Goal: Transaction & Acquisition: Purchase product/service

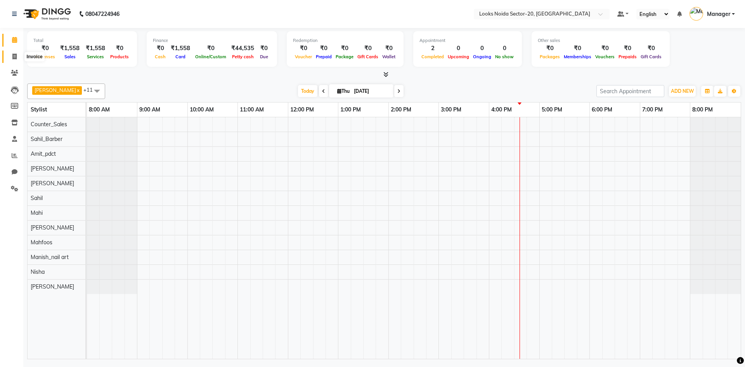
click at [17, 56] on icon at bounding box center [14, 57] width 4 height 6
select select "8646"
select select "service"
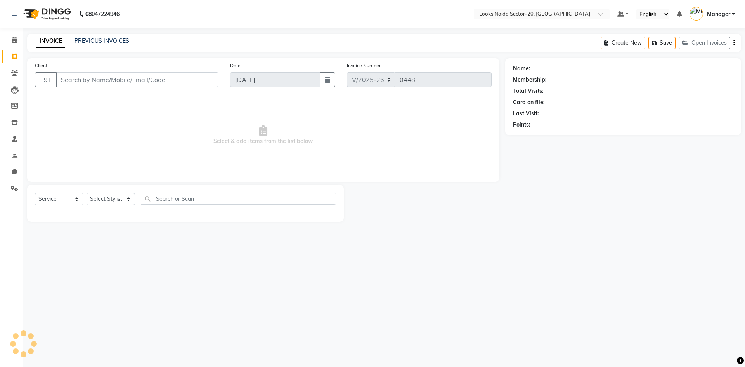
click at [86, 76] on input "Client" at bounding box center [137, 79] width 163 height 15
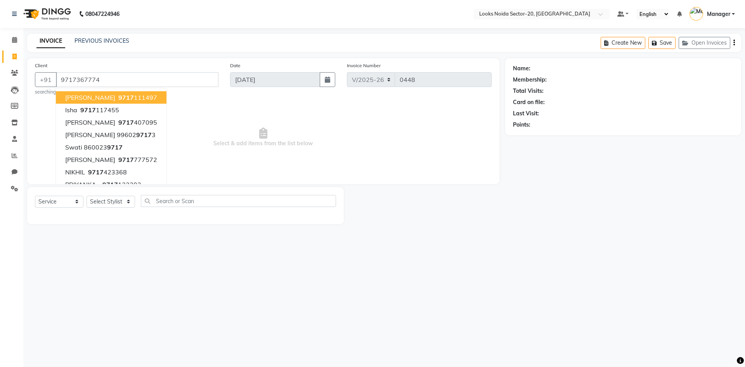
type input "9717367774"
select select "1: Object"
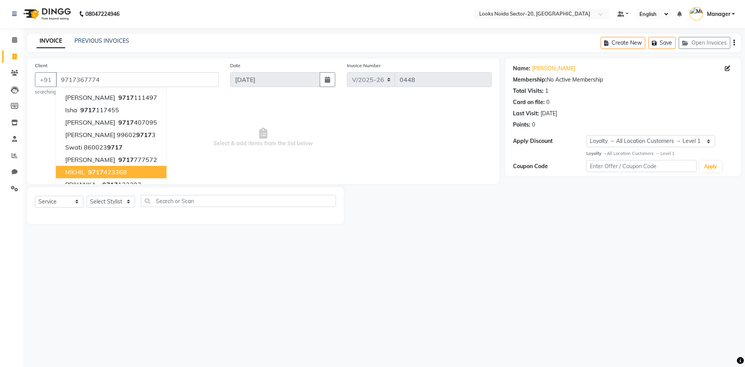
click at [229, 121] on span "Select & add items from the list below" at bounding box center [263, 138] width 457 height 78
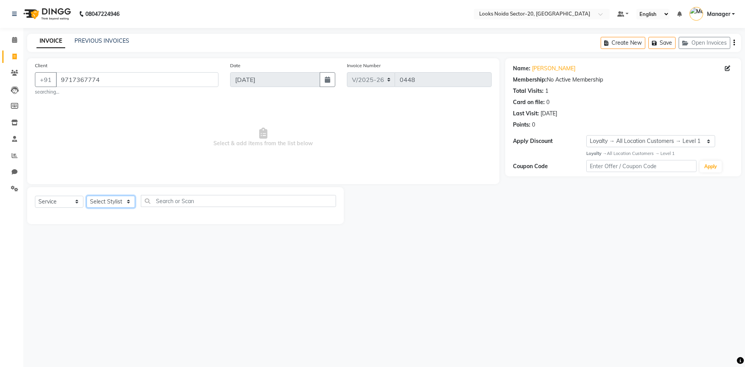
click at [121, 198] on select "Select Stylist Aarti Sharma Adil Amit_pdct Counter_Sales Fardeen Mahfoos Mahi M…" at bounding box center [111, 202] width 49 height 12
select select "86742"
click at [87, 196] on select "Select Stylist Aarti Sharma Adil Amit_pdct Counter_Sales Fardeen Mahfoos Mahi M…" at bounding box center [111, 202] width 49 height 12
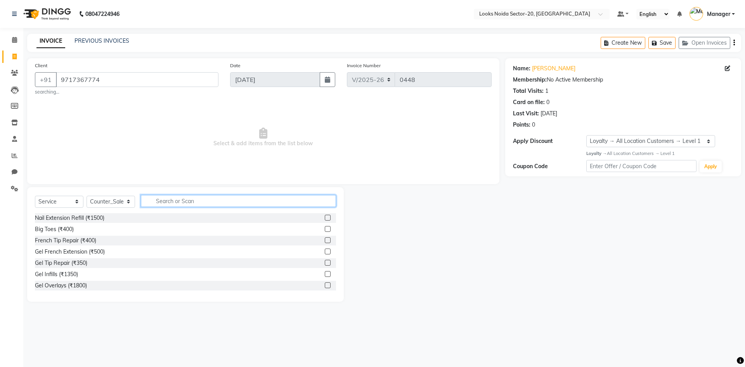
click at [163, 204] on input "text" at bounding box center [238, 201] width 195 height 12
click at [65, 201] on select "Select Service Product Membership Package Voucher Prepaid Gift Card" at bounding box center [59, 202] width 49 height 12
select select "product"
click at [35, 196] on select "Select Service Product Membership Package Voucher Prepaid Gift Card" at bounding box center [59, 202] width 49 height 12
click at [188, 201] on input "text" at bounding box center [238, 201] width 195 height 12
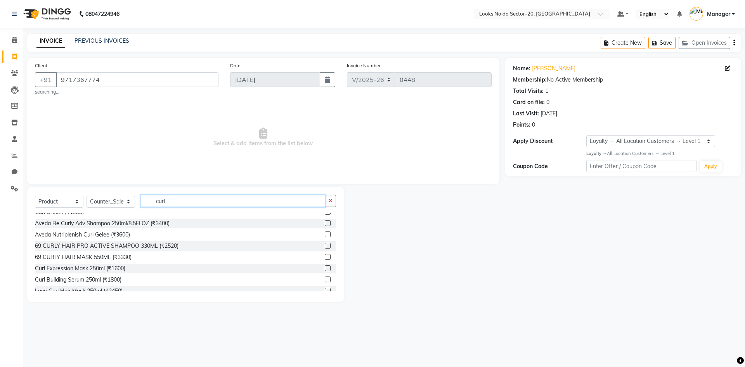
scroll to position [158, 0]
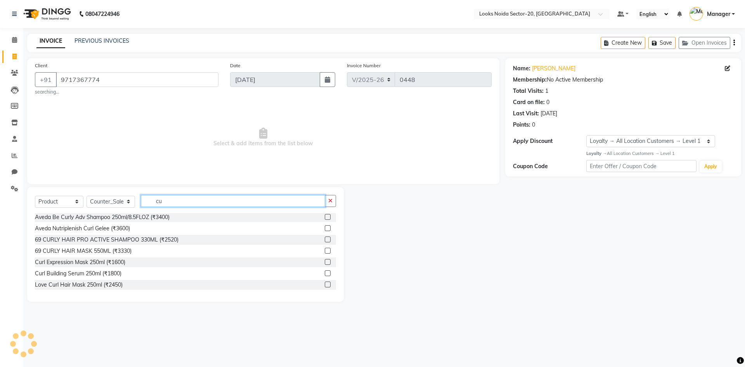
type input "c"
click at [255, 205] on input "text" at bounding box center [238, 201] width 195 height 12
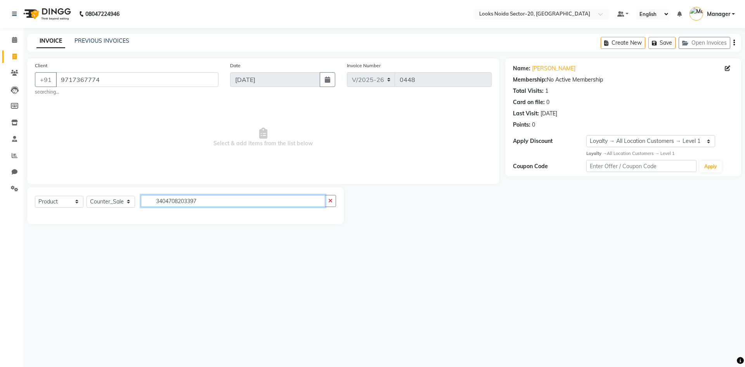
scroll to position [0, 0]
type input "3"
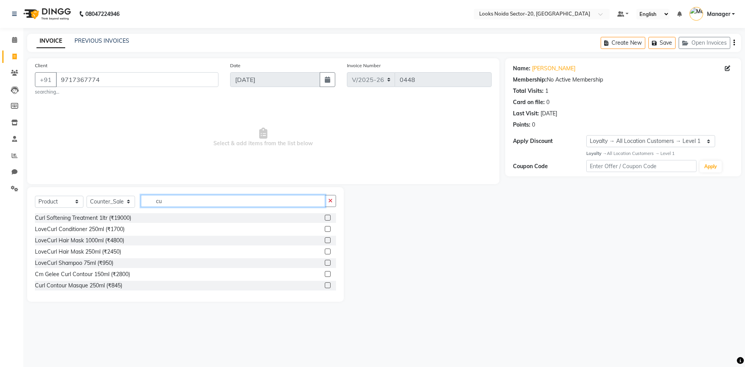
type input "c"
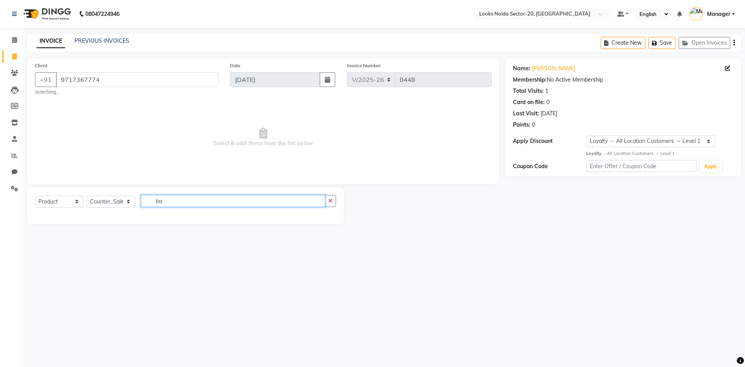
type input "b"
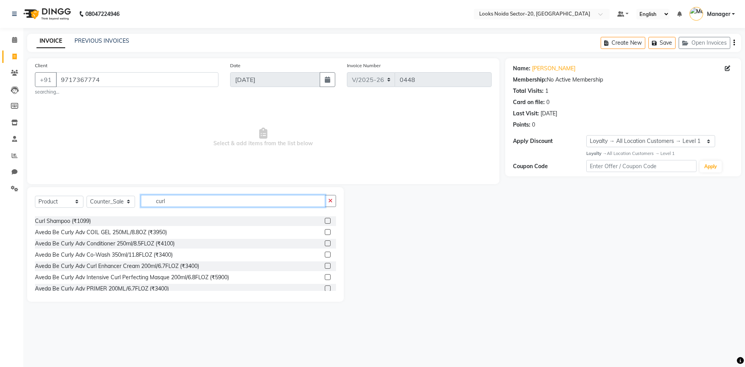
scroll to position [440, 0]
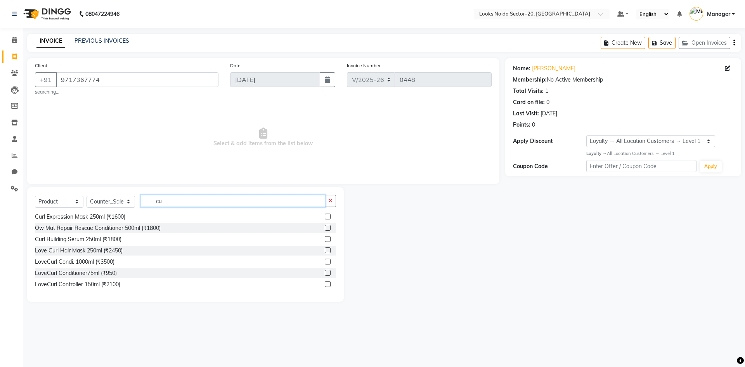
type input "c"
type input "3474636968688"
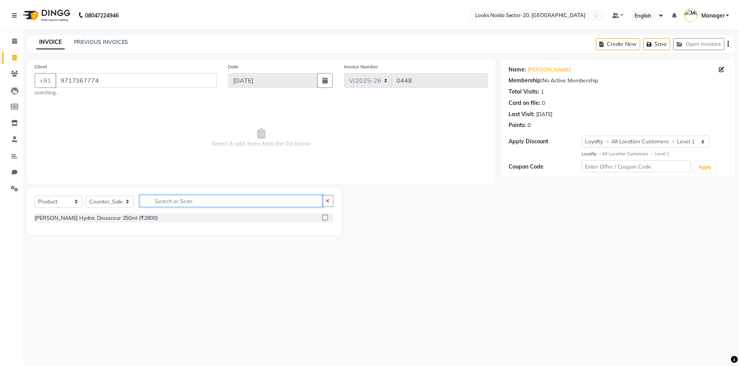
scroll to position [0, 0]
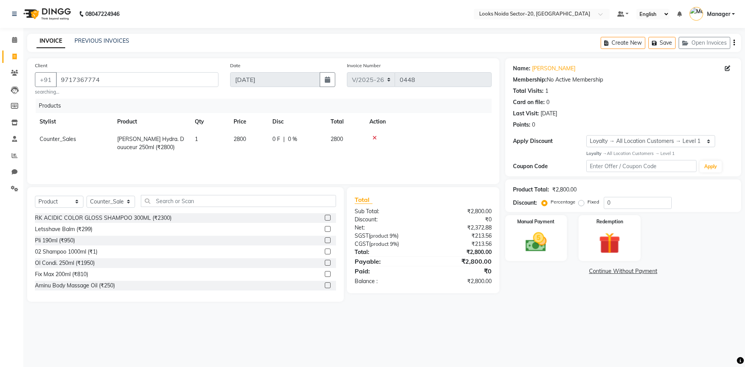
click at [247, 139] on td "2800" at bounding box center [248, 143] width 39 height 26
select select "86742"
click at [258, 141] on input "2800" at bounding box center [248, 141] width 29 height 12
type input "2950"
click at [536, 318] on div "08047224946 Select Location × Looks Noida Sector-20, Noida Default Panel My Pan…" at bounding box center [372, 183] width 745 height 367
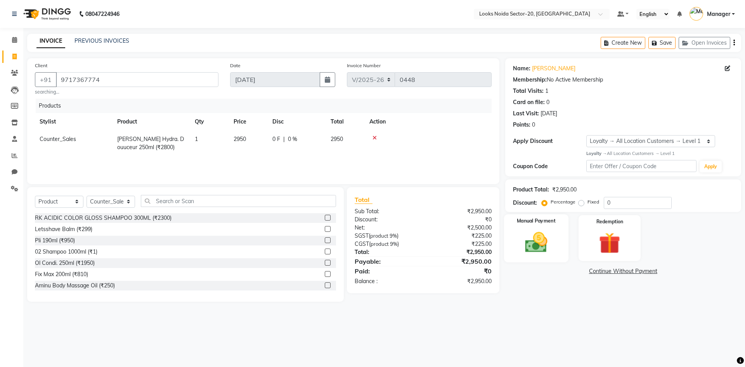
click at [543, 243] on img at bounding box center [536, 242] width 36 height 26
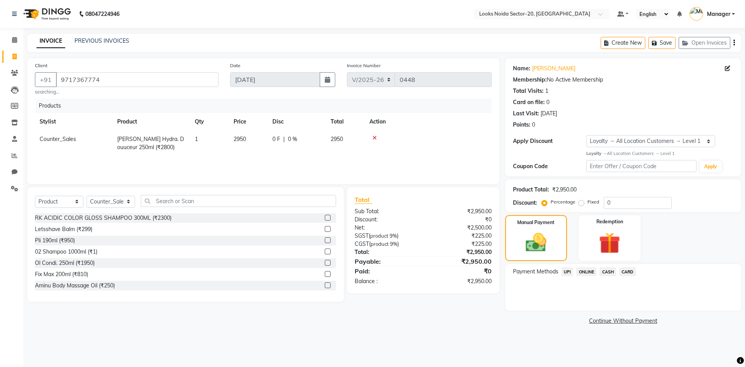
click at [568, 274] on span "UPI" at bounding box center [568, 271] width 12 height 9
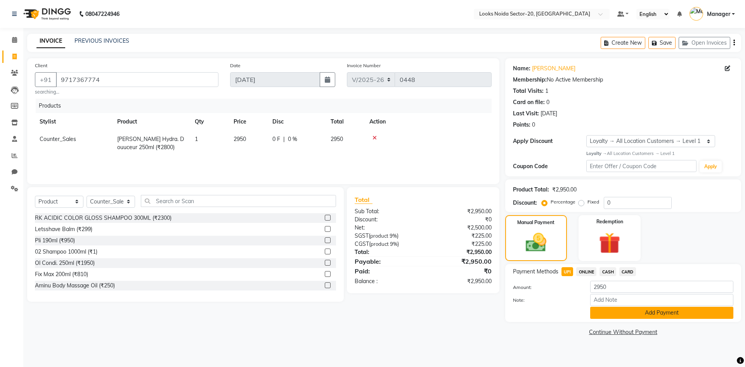
click at [597, 310] on button "Add Payment" at bounding box center [661, 313] width 143 height 12
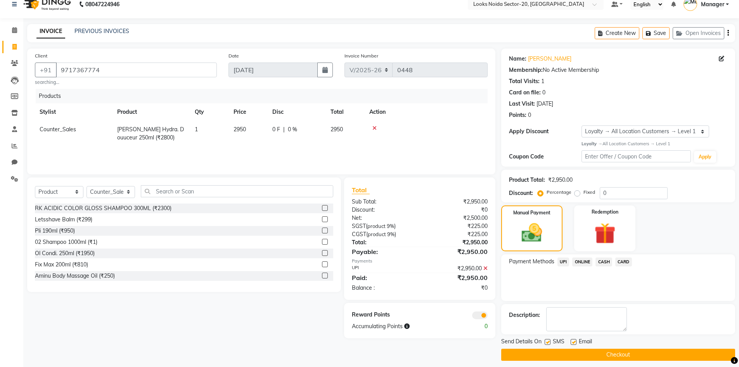
scroll to position [15, 0]
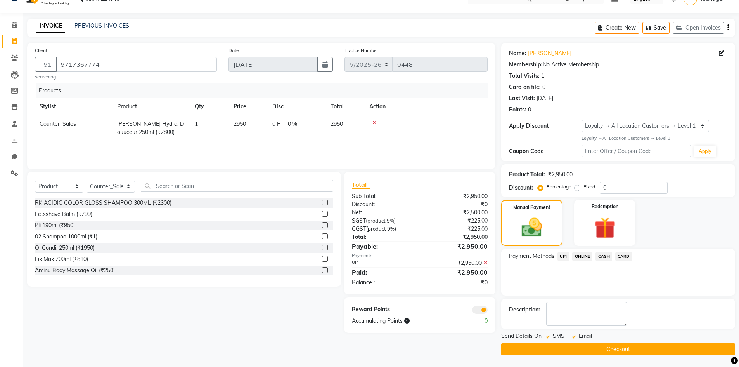
click at [478, 311] on span at bounding box center [480, 310] width 16 height 8
click at [488, 311] on input "checkbox" at bounding box center [488, 311] width 0 height 0
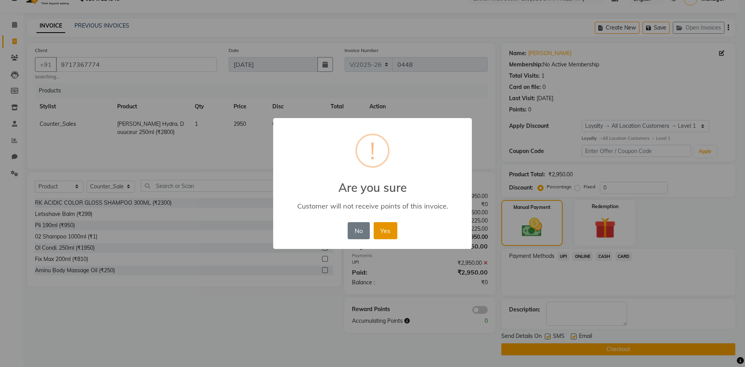
click at [392, 231] on button "Yes" at bounding box center [386, 230] width 24 height 17
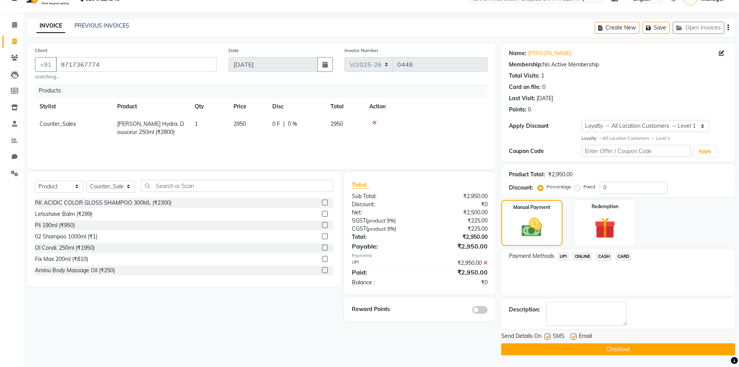
click at [635, 343] on button "Checkout" at bounding box center [618, 349] width 234 height 12
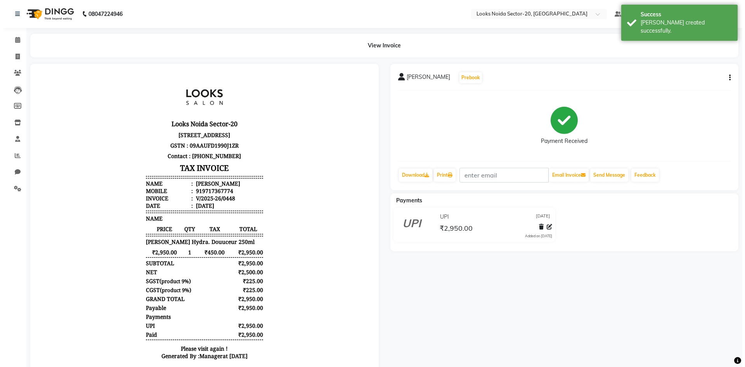
scroll to position [6, 0]
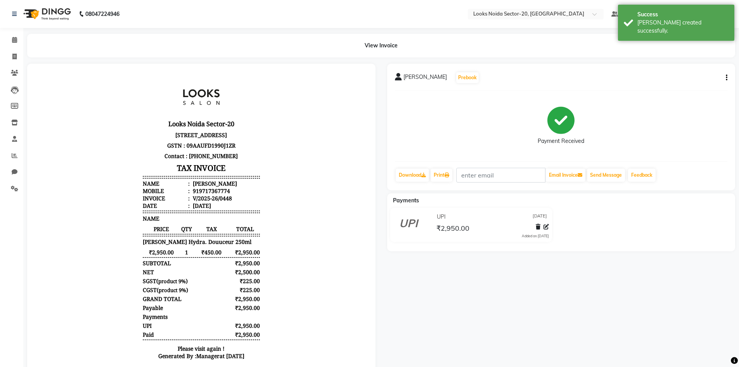
drag, startPoint x: 359, startPoint y: 112, endPoint x: 419, endPoint y: 205, distance: 110.5
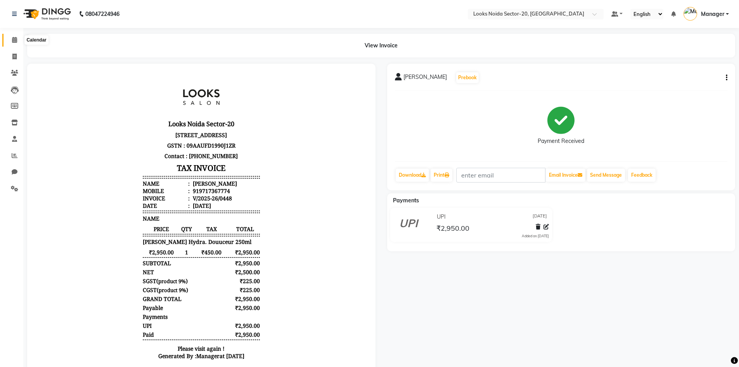
click at [13, 40] on icon at bounding box center [14, 40] width 5 height 6
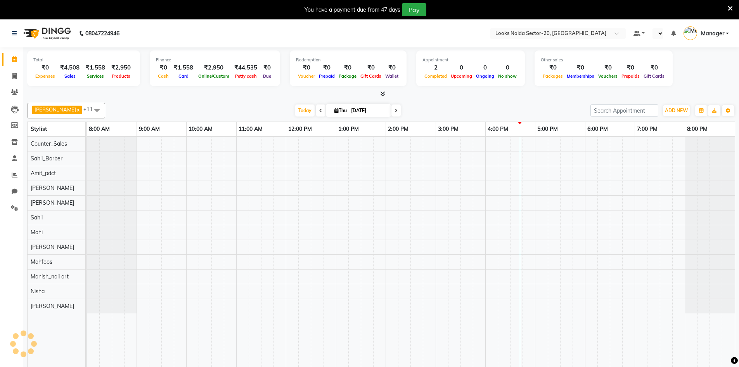
select select "en"
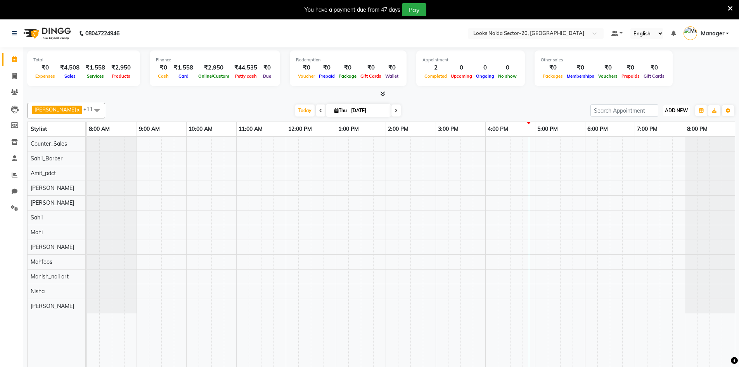
click at [675, 111] on span "ADD NEW" at bounding box center [676, 111] width 23 height 6
click at [658, 142] on link "Add Expense" at bounding box center [658, 146] width 61 height 10
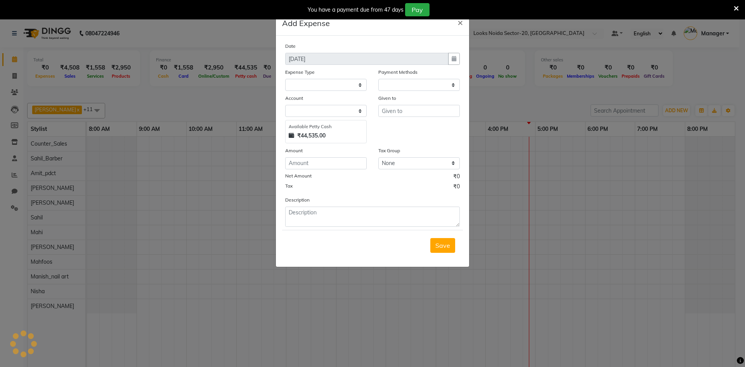
select select "1"
select select "7896"
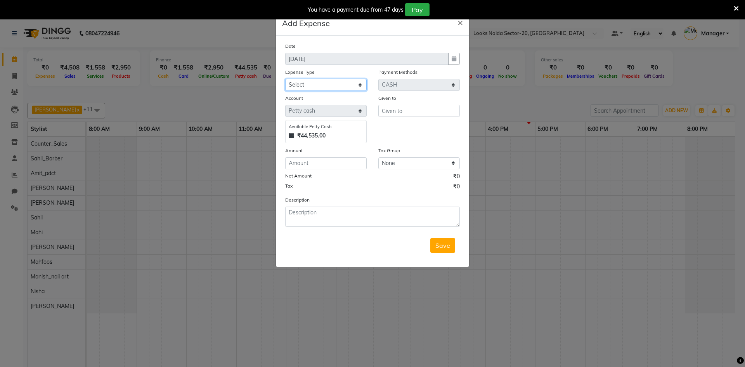
click at [332, 85] on select "Select Bank Deposit Blinkit Cash Handover CLIENT Client ordered food Client Ref…" at bounding box center [326, 85] width 82 height 12
select select "24281"
click at [285, 79] on select "Select Bank Deposit Blinkit Cash Handover CLIENT Client ordered food Client Ref…" at bounding box center [326, 85] width 82 height 12
click at [317, 165] on input "number" at bounding box center [326, 163] width 82 height 12
type input "400"
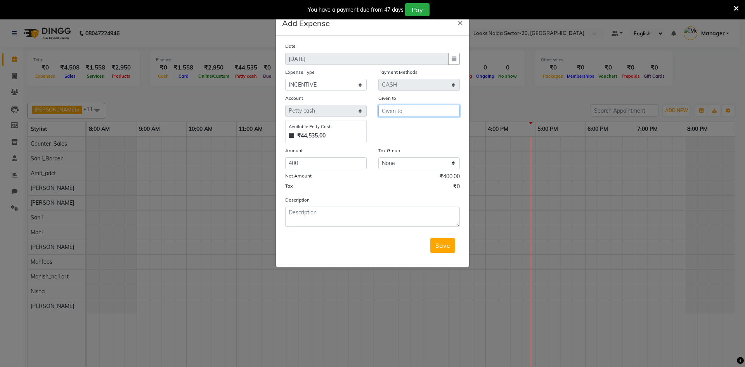
click at [400, 112] on input "text" at bounding box center [419, 111] width 82 height 12
click at [422, 116] on input "text" at bounding box center [419, 111] width 82 height 12
click at [432, 108] on input "text" at bounding box center [419, 111] width 82 height 12
click at [434, 109] on input "text" at bounding box center [419, 111] width 82 height 12
click at [452, 110] on input "text" at bounding box center [419, 111] width 82 height 12
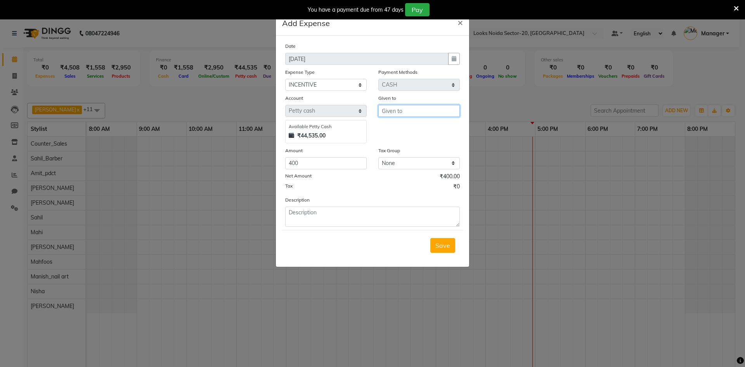
click at [418, 114] on input "text" at bounding box center [419, 111] width 82 height 12
click at [420, 111] on input "text" at bounding box center [419, 111] width 82 height 12
click at [420, 128] on button "Adil" at bounding box center [414, 127] width 71 height 12
type input "Adil"
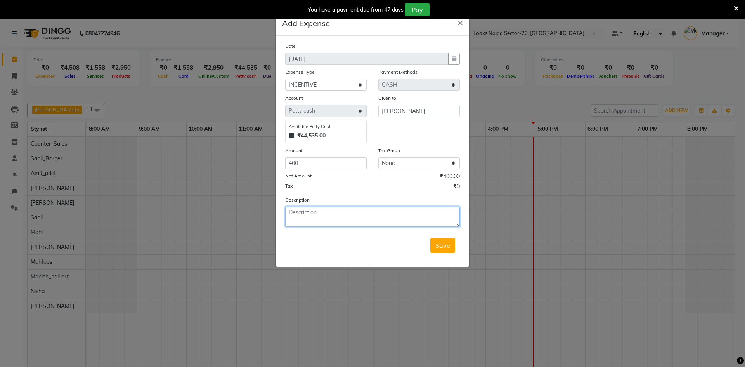
click at [343, 216] on textarea at bounding box center [372, 216] width 175 height 20
type textarea "adil daily sales inc 3 september"
drag, startPoint x: 444, startPoint y: 248, endPoint x: 400, endPoint y: 153, distance: 104.7
click at [407, 158] on form "Date 04-09-2025 Expense Type Select Bank Deposit Blinkit Cash Handover CLIENT C…" at bounding box center [372, 151] width 181 height 219
click at [350, 91] on div "Date 04-09-2025 Expense Type Select Bank Deposit Blinkit Cash Handover CLIENT C…" at bounding box center [372, 134] width 175 height 185
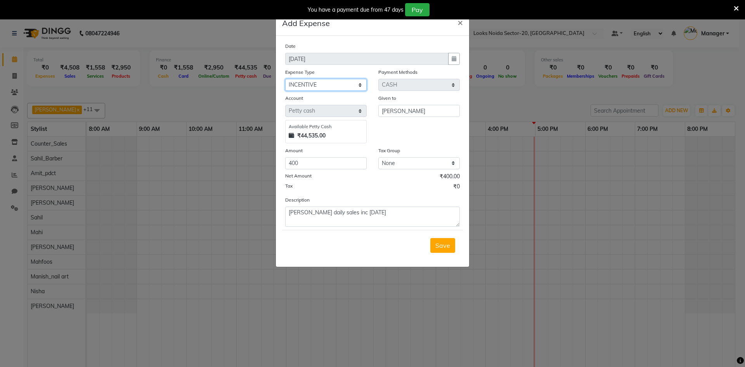
click at [350, 90] on select "Select Bank Deposit Blinkit Cash Handover CLIENT Client ordered food Client Ref…" at bounding box center [326, 85] width 82 height 12
select select "24071"
click at [285, 79] on select "Select Bank Deposit Blinkit Cash Handover CLIENT Client ordered food Client Ref…" at bounding box center [326, 85] width 82 height 12
click at [439, 244] on span "Save" at bounding box center [442, 245] width 15 height 8
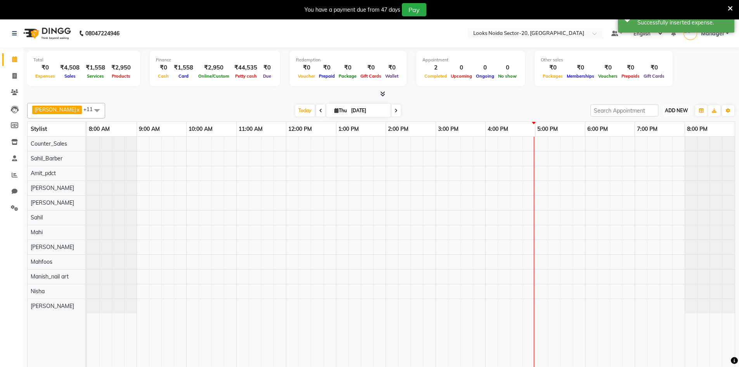
drag, startPoint x: 683, startPoint y: 108, endPoint x: 679, endPoint y: 108, distance: 4.3
click at [683, 108] on span "ADD NEW" at bounding box center [676, 111] width 23 height 6
click at [651, 148] on link "Add Expense" at bounding box center [658, 146] width 61 height 10
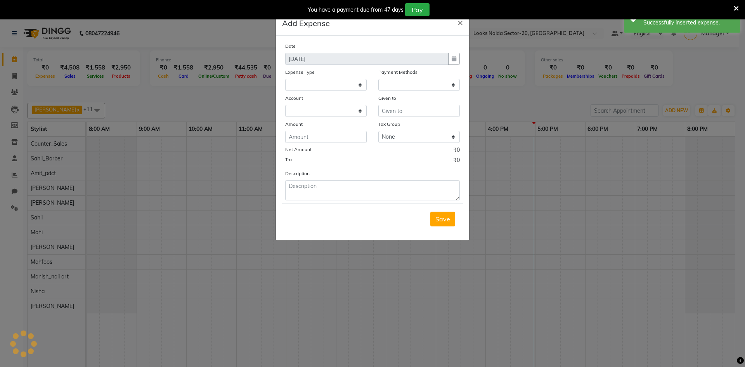
select select
select select "1"
select select "7896"
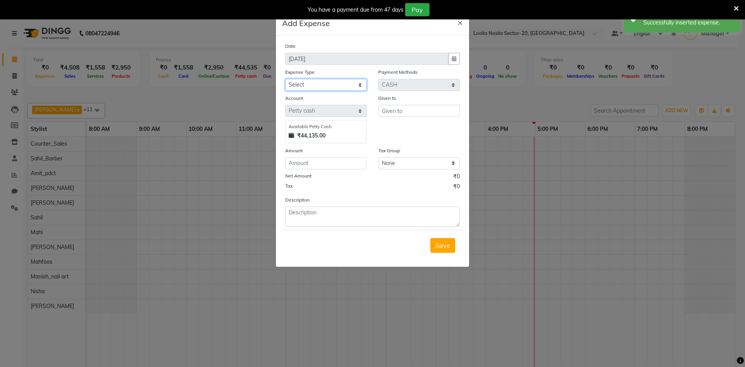
click at [317, 89] on select "Select Bank Deposit Blinkit Cash Handover CLIENT Client ordered food Client Ref…" at bounding box center [326, 85] width 82 height 12
select select "23704"
click at [285, 79] on select "Select Bank Deposit Blinkit Cash Handover CLIENT Client ordered food Client Ref…" at bounding box center [326, 85] width 82 height 12
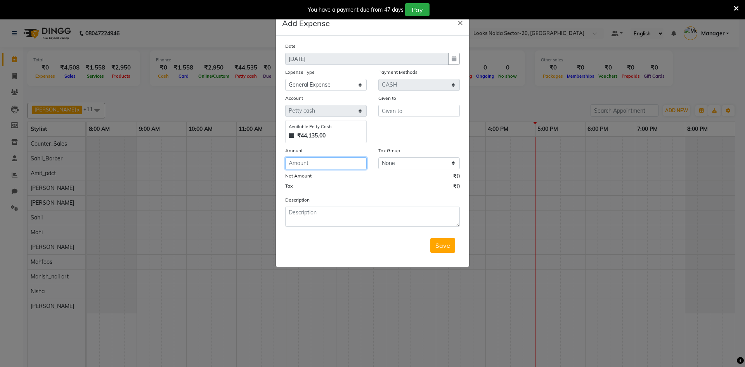
click at [317, 163] on input "number" at bounding box center [326, 163] width 82 height 12
type input "160"
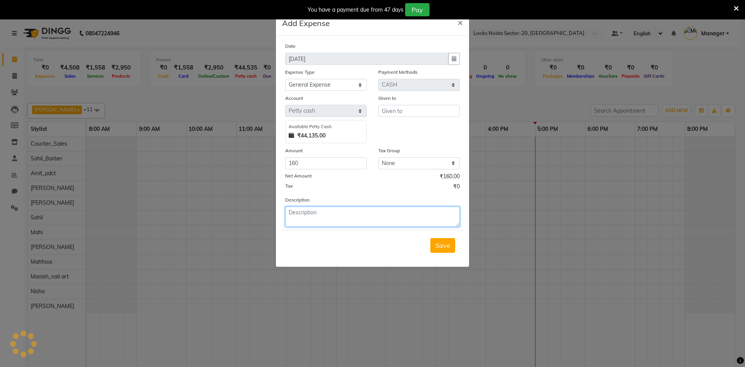
click at [341, 211] on textarea at bounding box center [372, 216] width 175 height 20
type textarea "vaseline"
click at [394, 116] on input "text" at bounding box center [419, 111] width 82 height 12
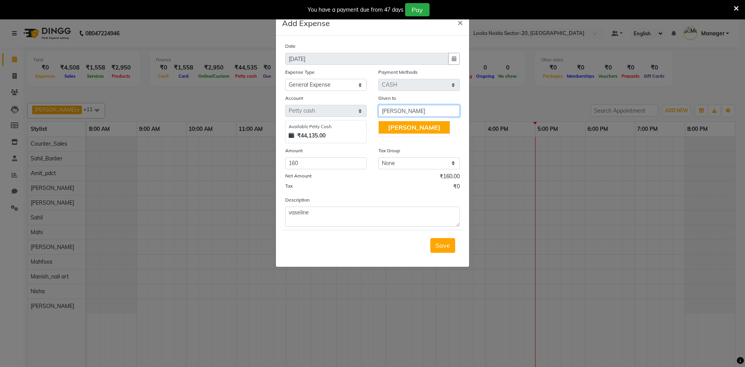
click at [412, 124] on button "Adil" at bounding box center [414, 127] width 71 height 12
type input "Adil"
click at [437, 248] on span "Save" at bounding box center [442, 245] width 15 height 8
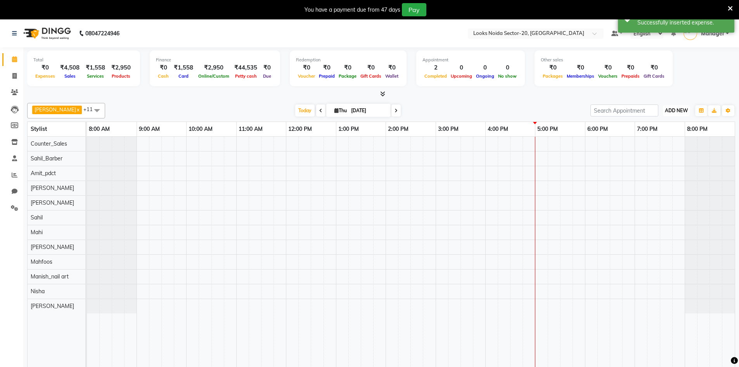
click at [671, 113] on span "ADD NEW" at bounding box center [676, 111] width 23 height 6
click at [653, 146] on link "Add Expense" at bounding box center [658, 146] width 61 height 10
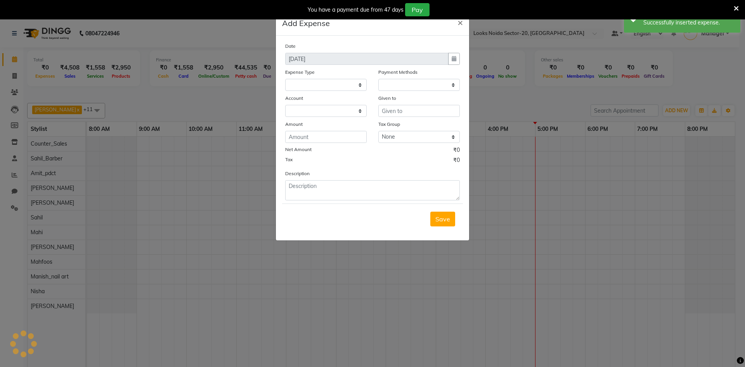
select select
select select "1"
select select "7896"
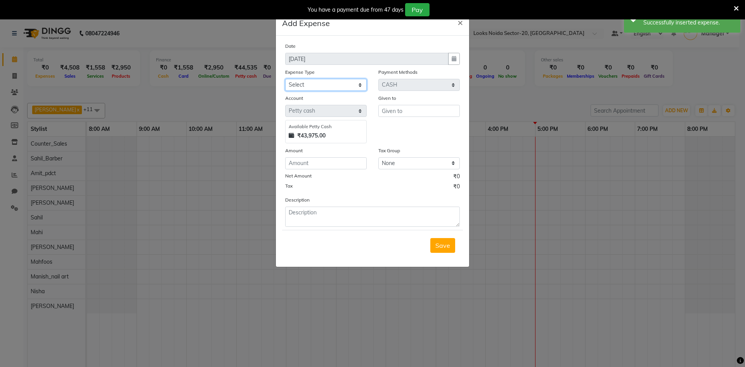
click at [328, 83] on select "Select Bank Deposit Blinkit Cash Handover CLIENT Client ordered food Client Ref…" at bounding box center [326, 85] width 82 height 12
select select "24472"
click at [285, 79] on select "Select Bank Deposit Blinkit Cash Handover CLIENT Client ordered food Client Ref…" at bounding box center [326, 85] width 82 height 12
click at [342, 167] on input "number" at bounding box center [326, 163] width 82 height 12
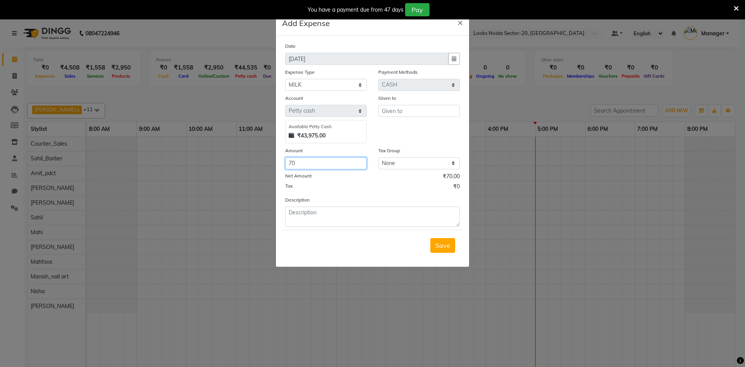
type input "70"
click at [387, 111] on input "text" at bounding box center [419, 111] width 82 height 12
type input "akash"
click at [349, 220] on textarea at bounding box center [372, 216] width 175 height 20
type textarea "milk"
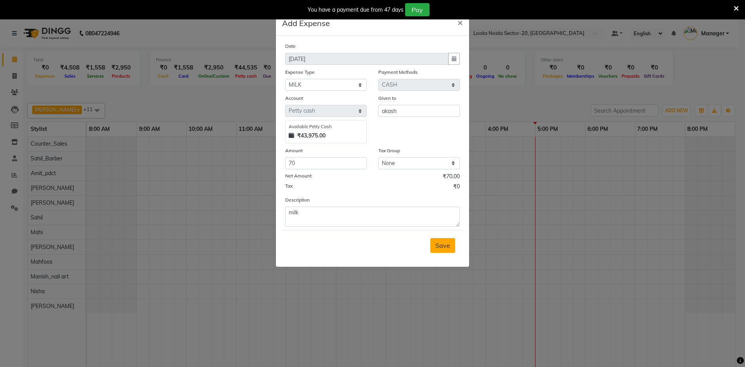
click at [439, 250] on button "Save" at bounding box center [442, 245] width 25 height 15
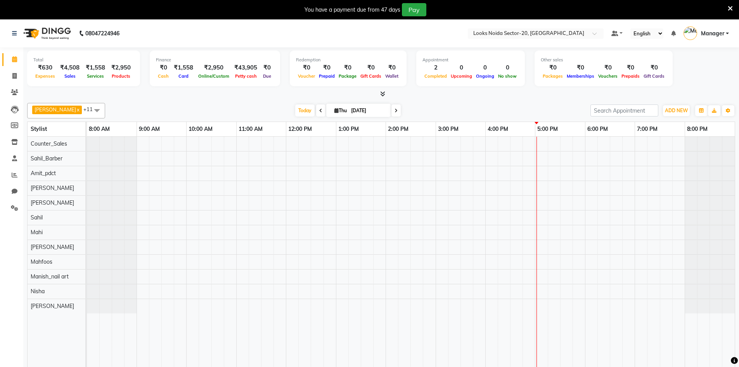
click at [734, 6] on div "You have a payment due from 47 days Pay" at bounding box center [369, 9] width 739 height 19
click at [732, 6] on icon at bounding box center [730, 8] width 5 height 7
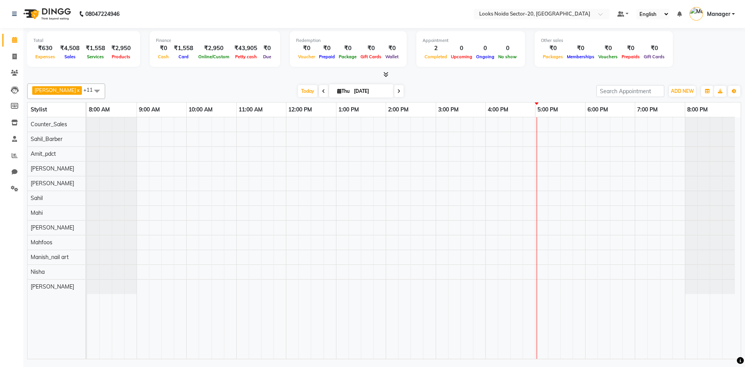
click at [697, 90] on div "ADD NEW Toggle Dropdown Add Appointment Add Invoice Add Expense Add Attendance …" at bounding box center [669, 91] width 145 height 12
click at [686, 86] on button "ADD NEW Toggle Dropdown" at bounding box center [682, 91] width 27 height 11
click at [662, 127] on link "Add Expense" at bounding box center [664, 126] width 61 height 10
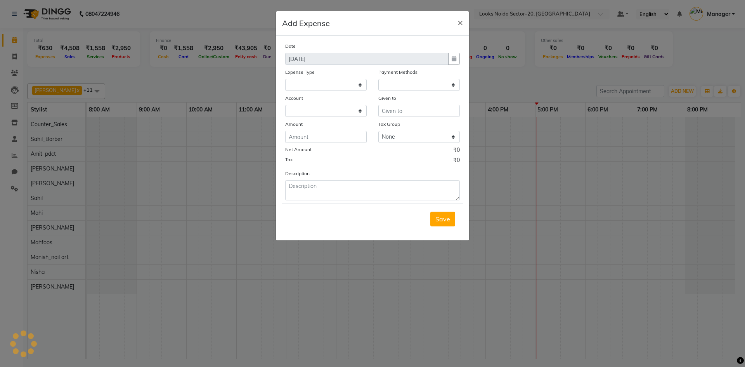
select select
select select "1"
select select "7896"
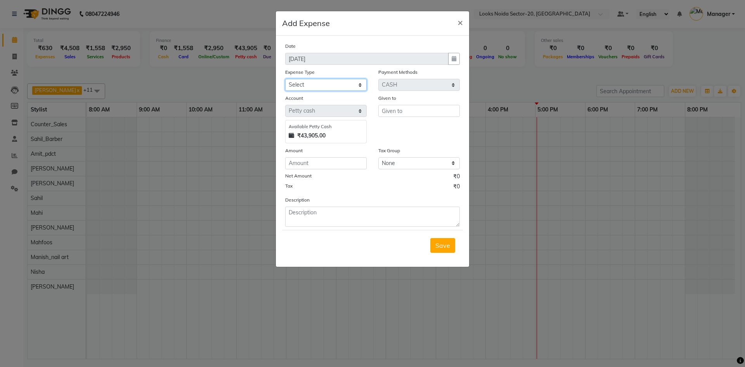
click at [336, 81] on select "Select Bank Deposit Blinkit Cash Handover CLIENT Client ordered food Client Ref…" at bounding box center [326, 85] width 82 height 12
select select "24170"
click at [285, 79] on select "Select Bank Deposit Blinkit Cash Handover CLIENT Client ordered food Client Ref…" at bounding box center [326, 85] width 82 height 12
click at [330, 165] on input "number" at bounding box center [326, 163] width 82 height 12
type input "160"
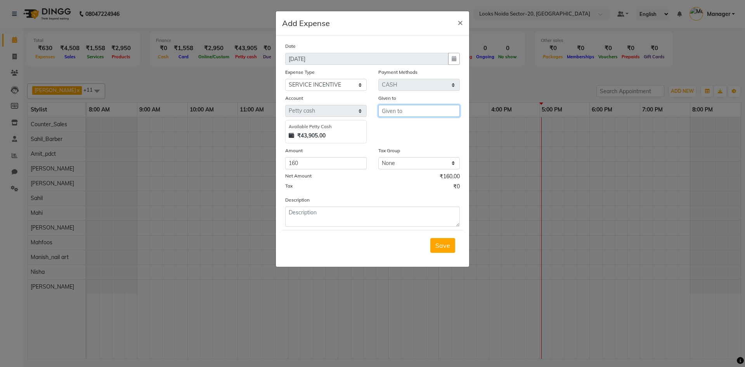
click at [422, 114] on input "text" at bounding box center [419, 111] width 82 height 12
click at [410, 128] on ngb-highlight "Manish _nail art" at bounding box center [411, 127] width 46 height 8
type input "Manish_nail art"
click at [319, 217] on textarea at bounding box center [372, 216] width 175 height 20
type textarea "manish daily sales inc 3 september"
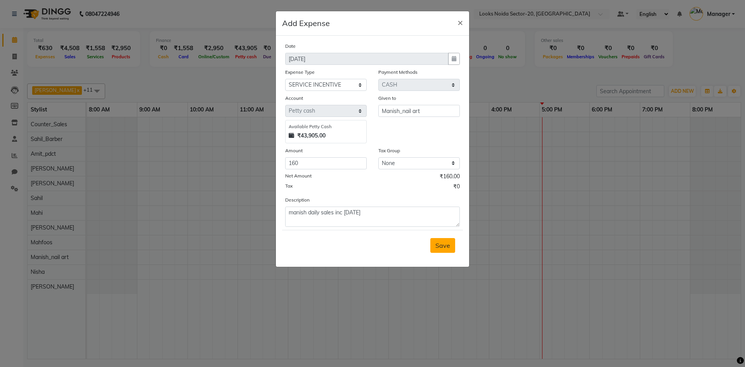
click at [446, 243] on span "Save" at bounding box center [442, 245] width 15 height 8
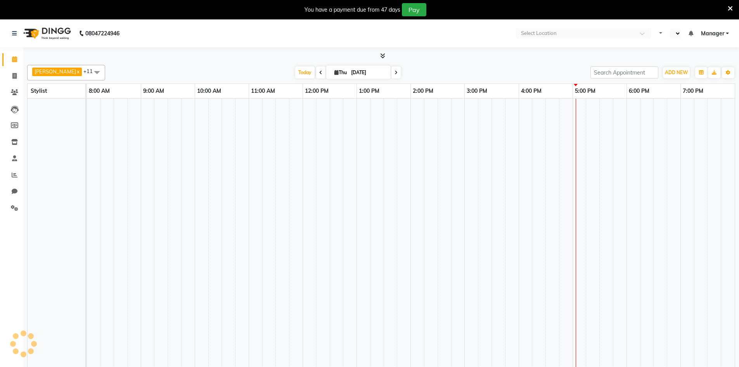
select select "en"
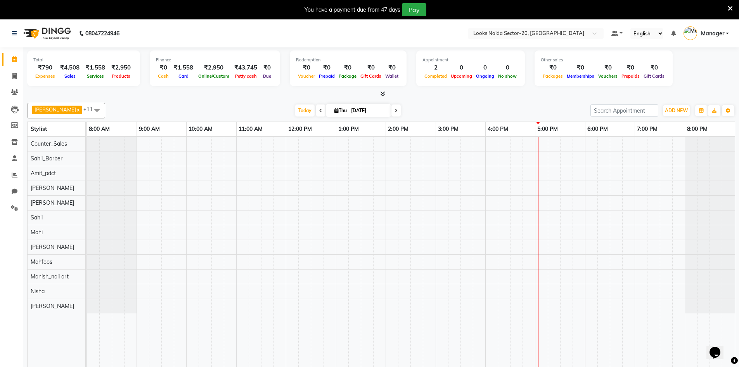
click at [728, 9] on icon at bounding box center [730, 8] width 5 height 7
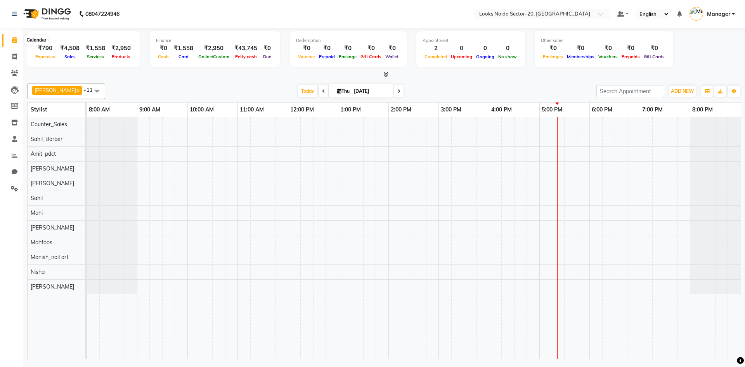
click at [16, 42] on icon at bounding box center [14, 40] width 5 height 6
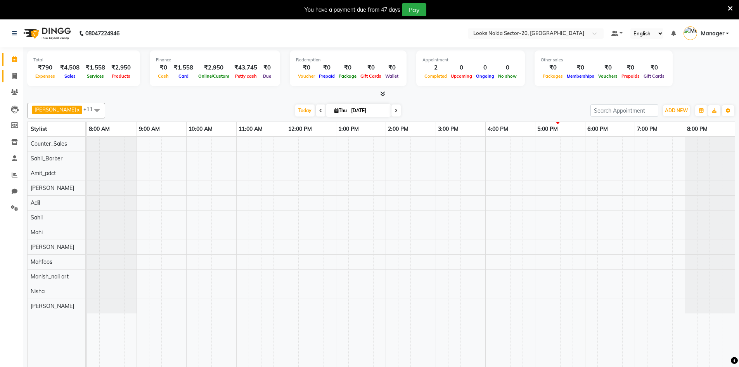
click at [13, 81] on link "Invoice" at bounding box center [11, 76] width 19 height 13
select select "service"
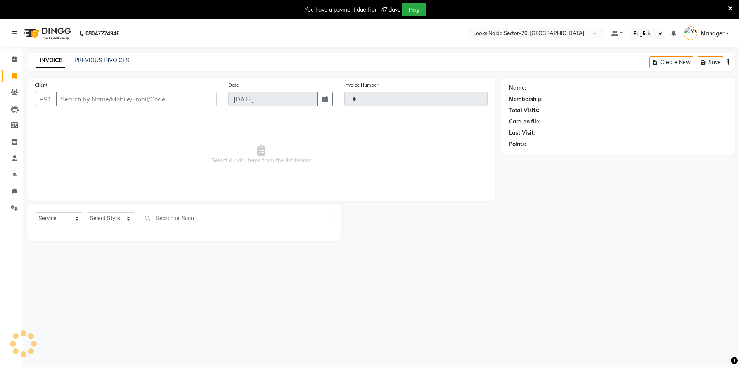
type input "0449"
select select "8646"
click at [105, 102] on input "Client" at bounding box center [136, 99] width 161 height 15
click at [118, 214] on div "Select Service Product Membership Package Voucher Prepaid Gift Card Select Styl…" at bounding box center [184, 222] width 314 height 37
click at [117, 216] on select "Select Stylist" at bounding box center [111, 218] width 49 height 12
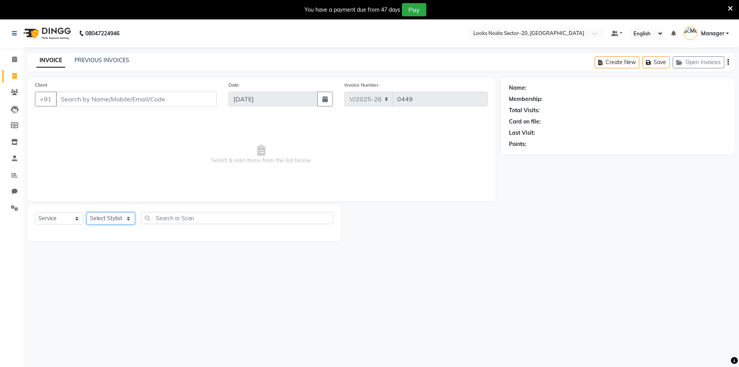
select select "86761"
click at [87, 212] on select "Select Stylist Aarti Sharma Adil Amit_pdct Counter_Sales Fardeen Mahfoos Mahi M…" at bounding box center [111, 218] width 49 height 12
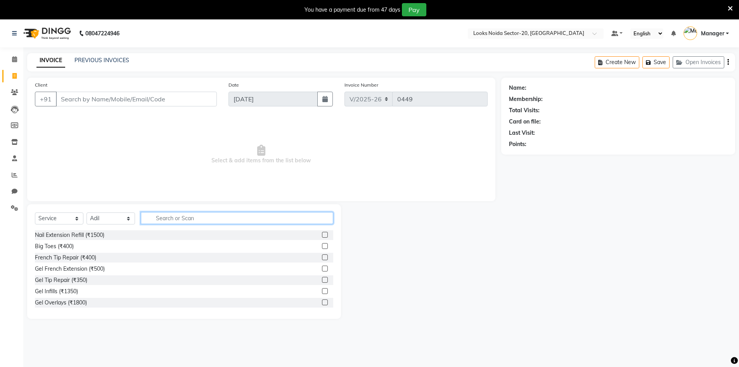
click at [199, 213] on input "text" at bounding box center [237, 218] width 193 height 12
type input "inoa"
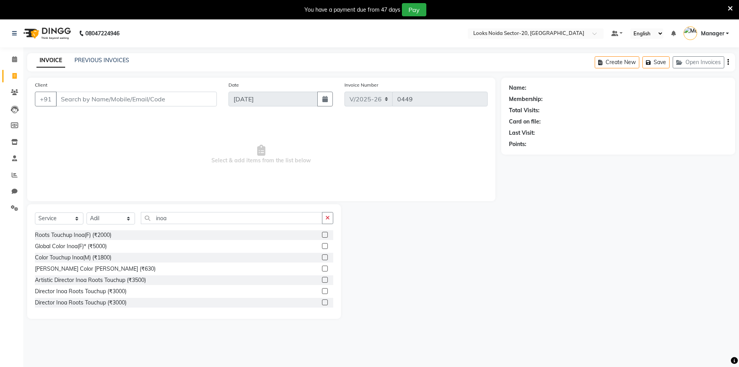
click at [322, 234] on label at bounding box center [325, 235] width 6 height 6
click at [322, 234] on input "checkbox" at bounding box center [324, 234] width 5 height 5
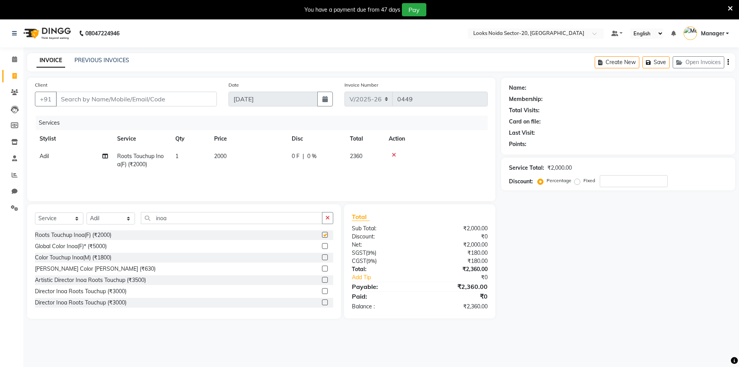
checkbox input "false"
click at [238, 216] on input "inoa" at bounding box center [232, 218] width 182 height 12
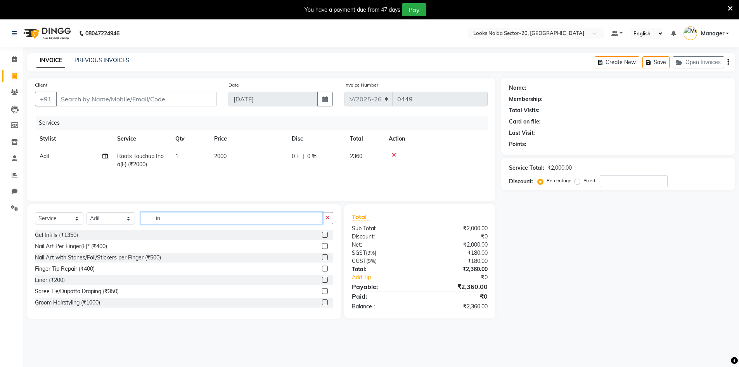
type input "i"
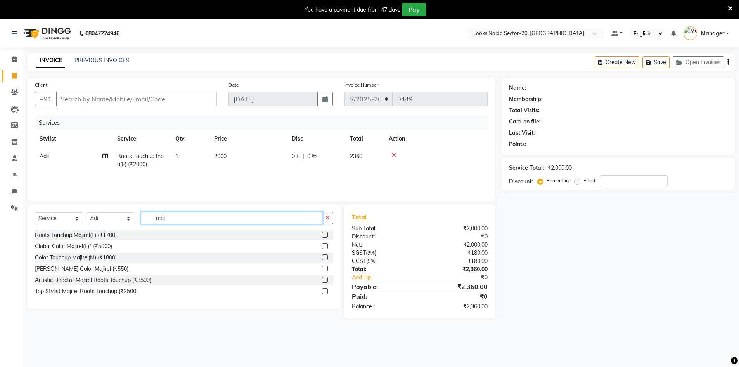
type input "maj"
click at [323, 236] on label at bounding box center [325, 235] width 6 height 6
click at [323, 236] on input "checkbox" at bounding box center [324, 234] width 5 height 5
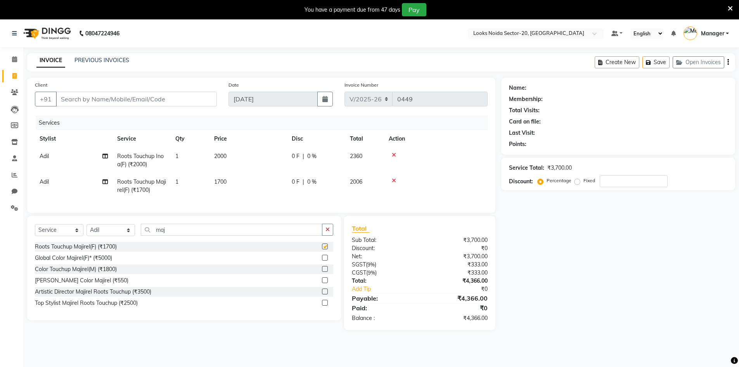
checkbox input "false"
click at [274, 233] on input "maj" at bounding box center [232, 230] width 182 height 12
click at [394, 153] on icon at bounding box center [394, 154] width 4 height 5
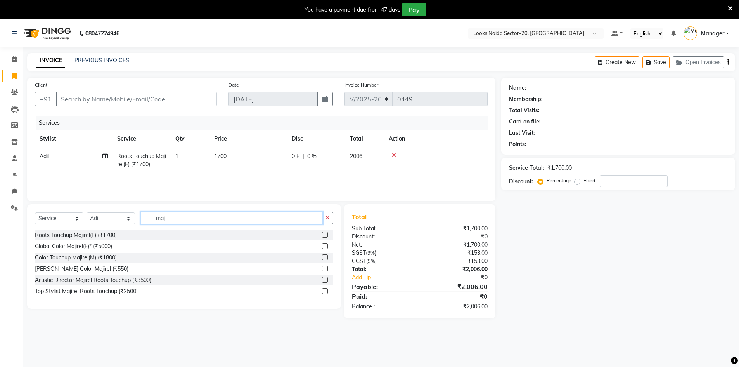
click at [243, 222] on input "maj" at bounding box center [232, 218] width 182 height 12
type input "m"
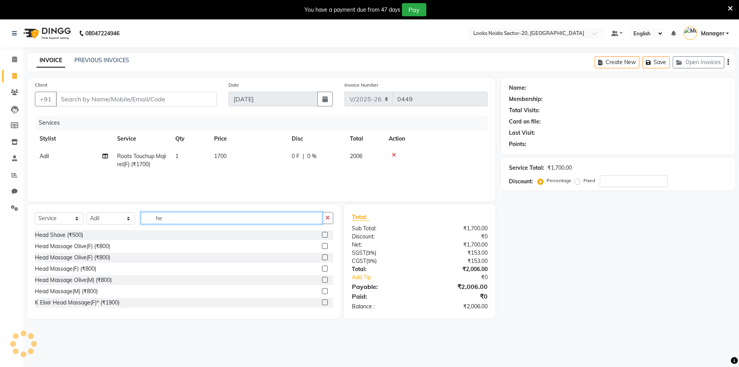
type input "h"
type input "foot"
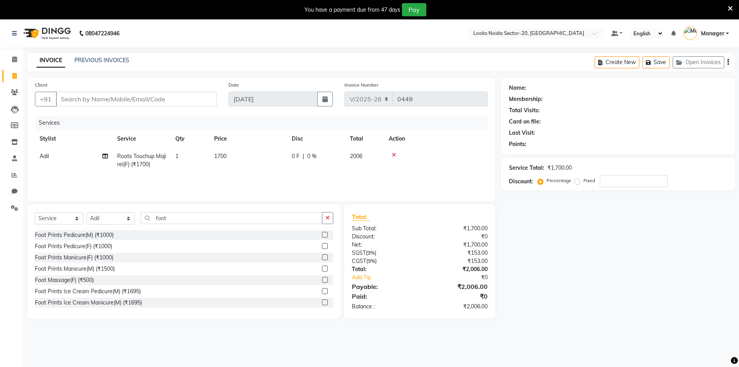
click at [322, 281] on label at bounding box center [325, 280] width 6 height 6
click at [322, 281] on input "checkbox" at bounding box center [324, 280] width 5 height 5
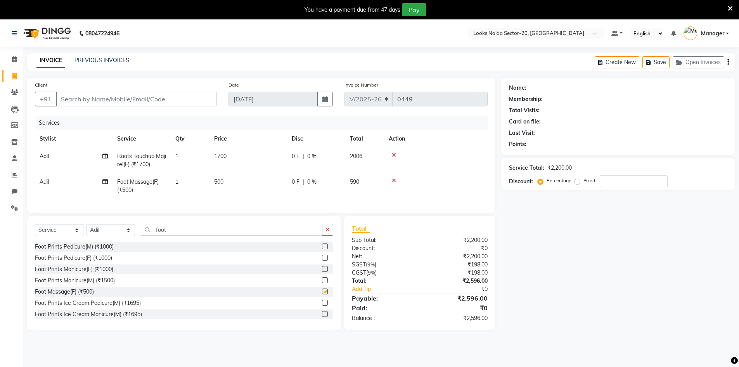
checkbox input "false"
click at [234, 156] on td "1700" at bounding box center [249, 160] width 78 height 26
select select "86761"
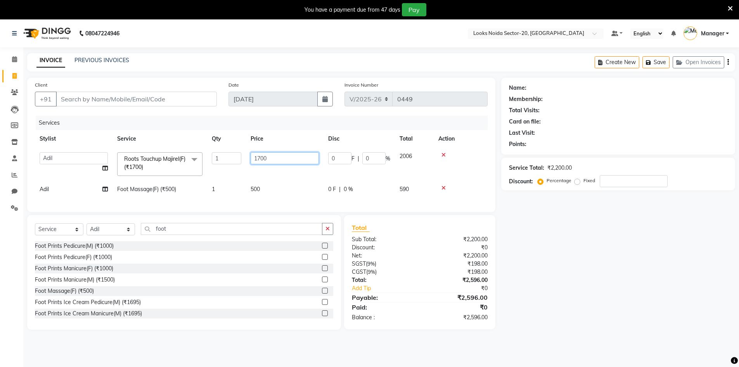
click at [295, 156] on input "1700" at bounding box center [285, 158] width 68 height 12
type input "1"
type input "1500"
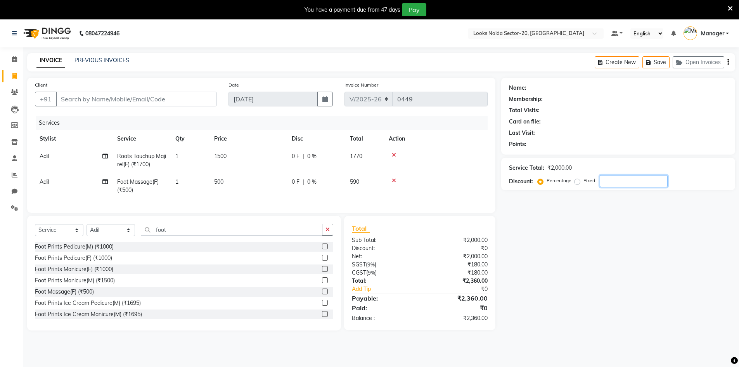
click at [661, 249] on div "Name: Membership: Total Visits: Card on file: Last Visit: Points: Service Total…" at bounding box center [621, 204] width 240 height 253
click at [567, 276] on div "Name: Membership: Total Visits: Card on file: Last Visit: Points: Service Total…" at bounding box center [621, 204] width 240 height 253
click at [104, 95] on input "Client" at bounding box center [136, 99] width 161 height 15
click at [731, 5] on icon at bounding box center [730, 8] width 5 height 7
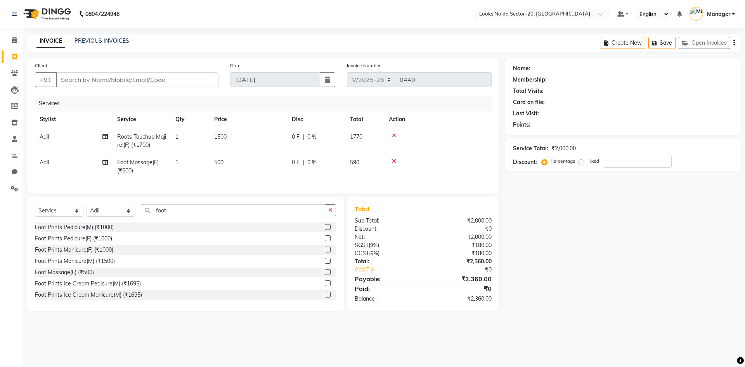
click at [268, 19] on nav "08047224946 Select Location × Looks Noida Sector-20, Noida Default Panel My Pan…" at bounding box center [372, 14] width 745 height 28
click at [186, 86] on input "Client" at bounding box center [137, 79] width 163 height 15
type input "8"
type input "0"
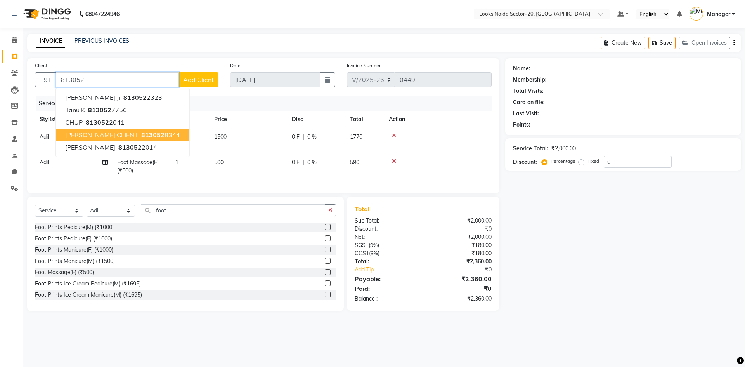
click at [156, 130] on button "KANCHAN CLIENT 813052 8344" at bounding box center [123, 134] width 134 height 12
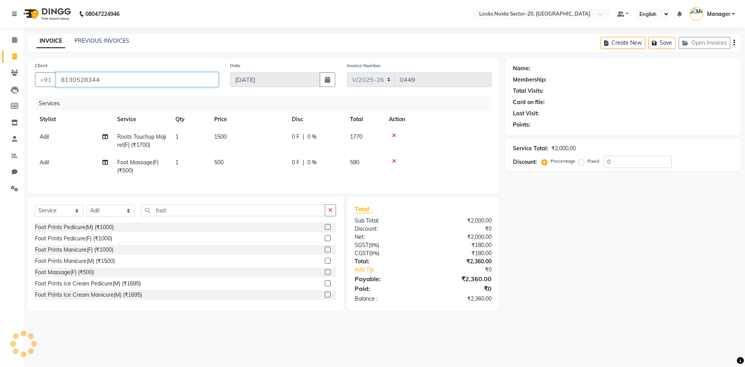
type input "8130528344"
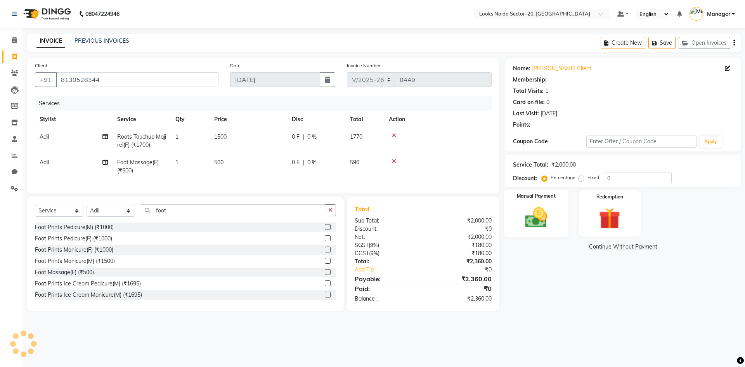
select select "1: Object"
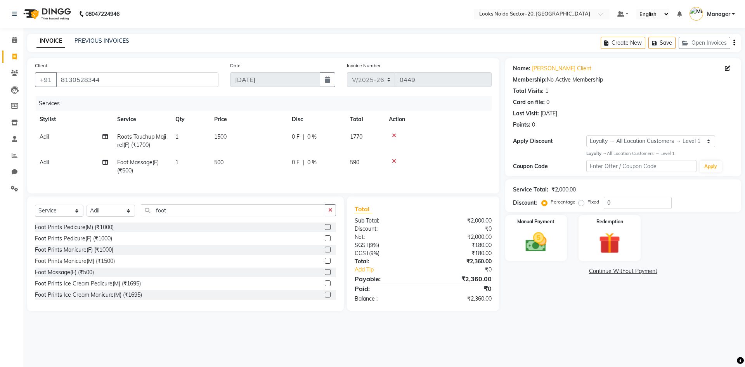
click at [546, 292] on div "Name: Kanchan Client Membership: No Active Membership Total Visits: 1 Card on f…" at bounding box center [626, 184] width 242 height 253
click at [226, 216] on input "foot" at bounding box center [233, 210] width 184 height 12
type input "f"
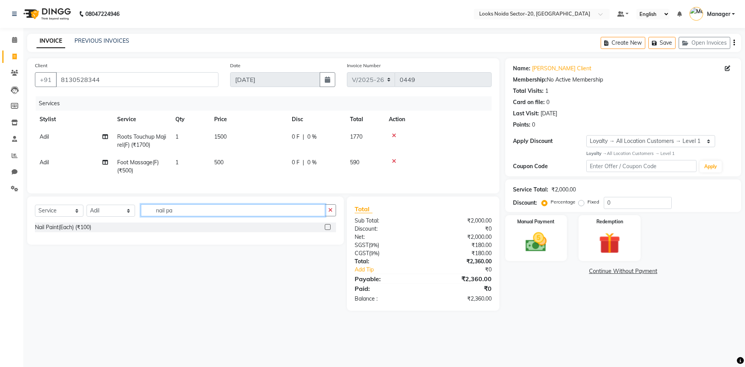
type input "nail pa"
click at [326, 230] on label at bounding box center [328, 227] width 6 height 6
click at [326, 230] on input "checkbox" at bounding box center [327, 227] width 5 height 5
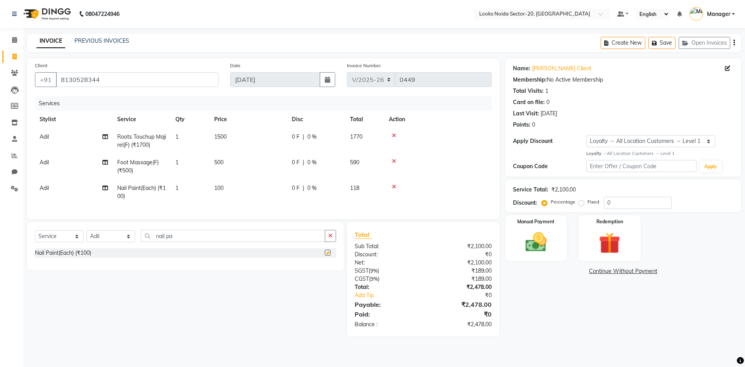
click at [306, 227] on div "Client +91 8130528344 Date 04-09-2025 Invoice Number V/2025 V/2025-26 0449 Serv…" at bounding box center [263, 197] width 484 height 278
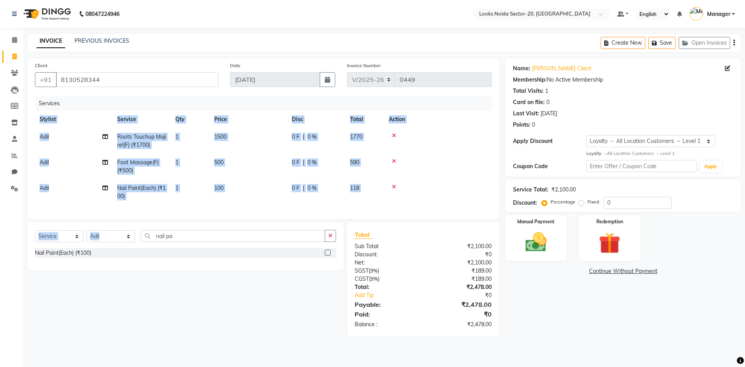
checkbox input "false"
click at [301, 242] on input "nail pa" at bounding box center [233, 236] width 184 height 12
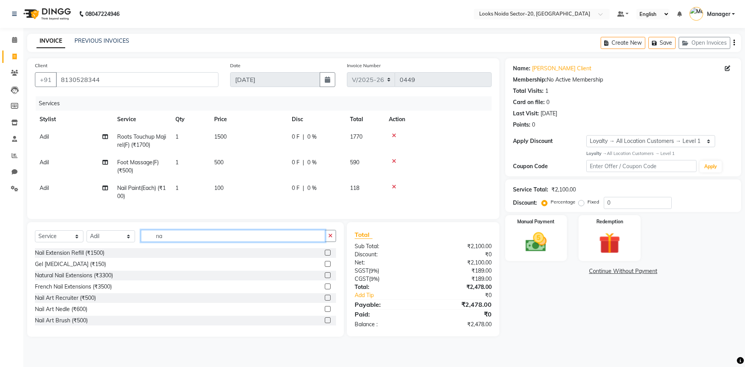
type input "n"
type input "fil"
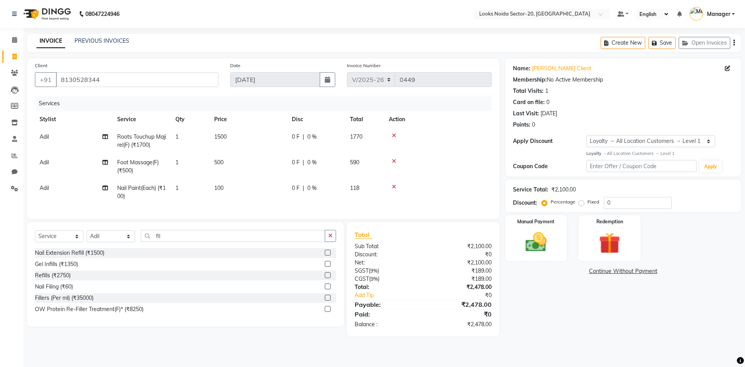
click at [324, 291] on div "Nail Filing (₹60)" at bounding box center [185, 287] width 301 height 10
click at [326, 289] on label at bounding box center [328, 286] width 6 height 6
click at [326, 289] on input "checkbox" at bounding box center [327, 286] width 5 height 5
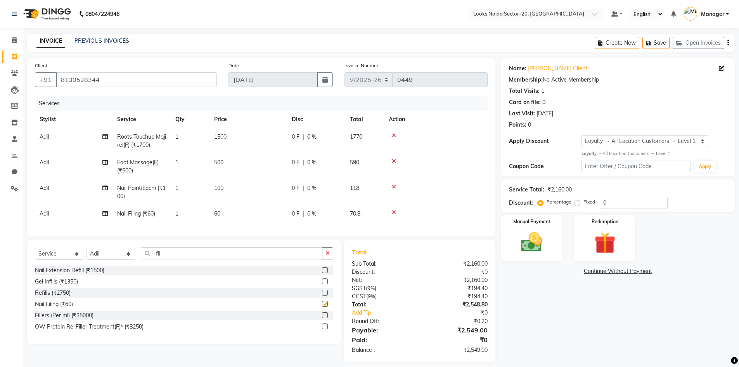
checkbox input "false"
click at [73, 217] on td "Adil" at bounding box center [74, 213] width 78 height 17
select select "86761"
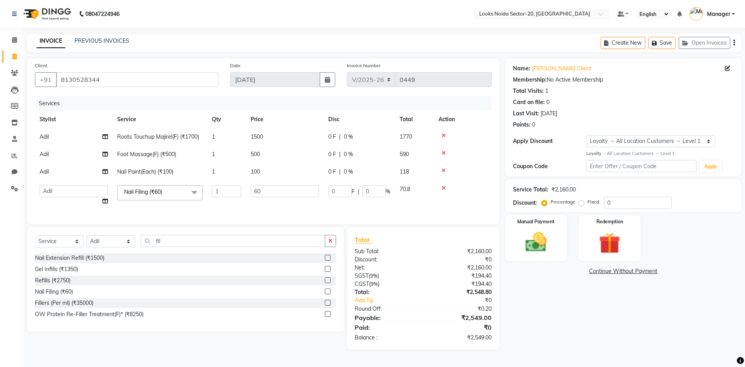
click at [85, 198] on td "Aarti Sharma Adil Amit_pdct Counter_Sales Fardeen Mahfoos Mahi Manager Manish_n…" at bounding box center [74, 194] width 78 height 29
click at [90, 189] on select "Aarti Sharma Adil Amit_pdct Counter_Sales Fardeen Mahfoos Mahi Manager Manish_n…" at bounding box center [74, 191] width 68 height 12
select select "86742"
click at [88, 174] on td "Adil" at bounding box center [74, 171] width 78 height 17
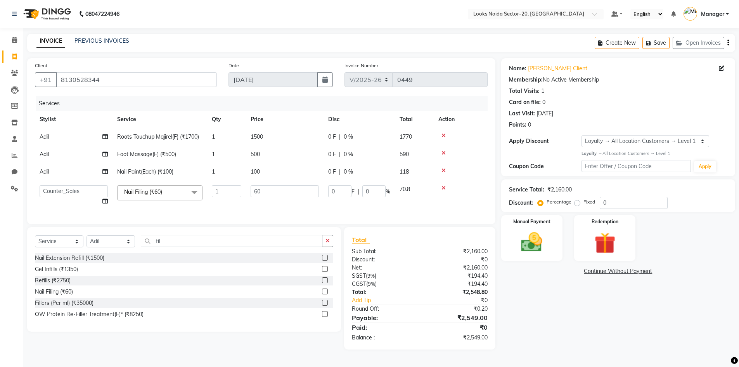
select select "86761"
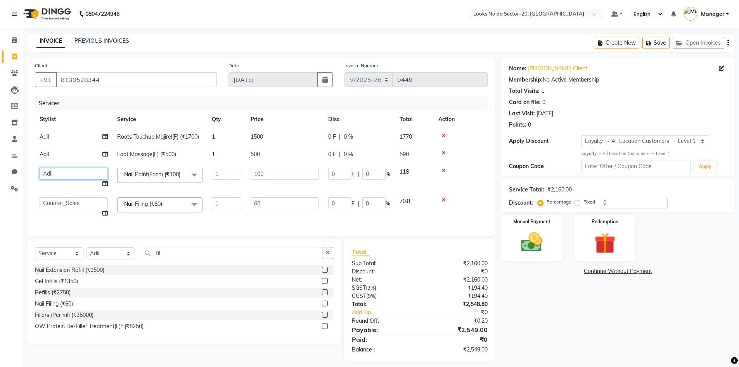
click at [88, 174] on select "Aarti Sharma Adil Amit_pdct Counter_Sales Fardeen Mahfoos Mahi Manager Manish_n…" at bounding box center [74, 174] width 68 height 12
select select "86742"
click at [265, 205] on input "60" at bounding box center [285, 203] width 68 height 12
type input "6"
type input "100"
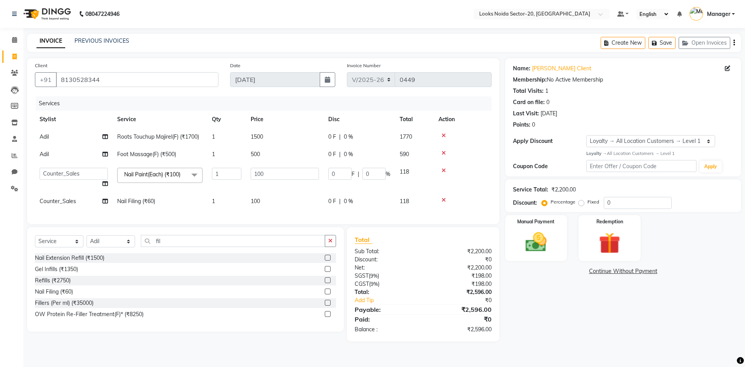
click at [270, 132] on td "1500" at bounding box center [285, 136] width 78 height 17
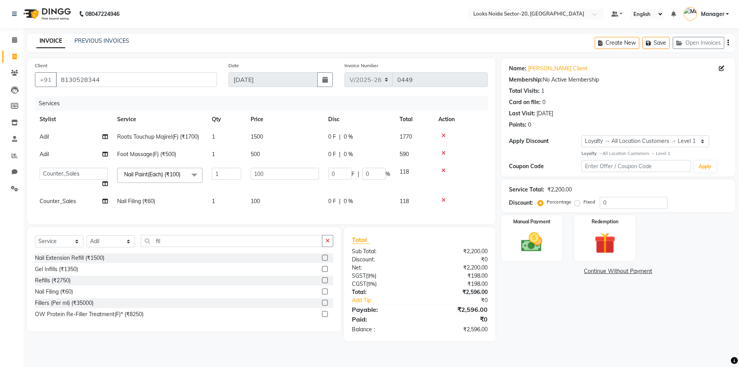
select select "86761"
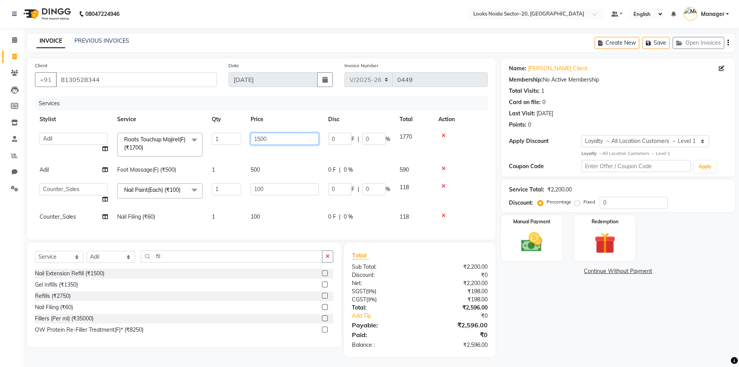
click at [274, 135] on td "1500" at bounding box center [285, 144] width 78 height 33
type input "1300"
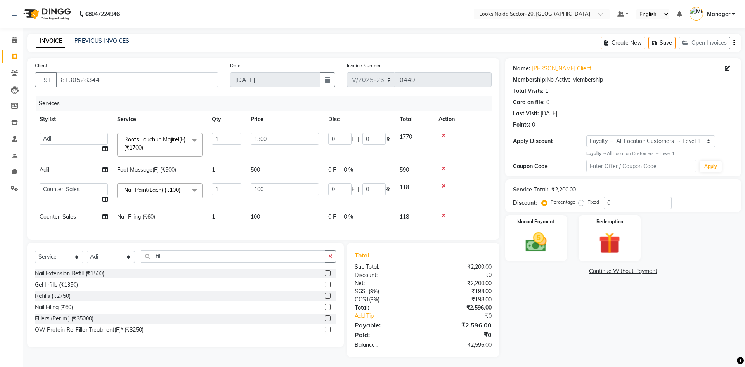
click at [660, 298] on div "Name: Kanchan Client Membership: No Active Membership Total Visits: 1 Card on f…" at bounding box center [626, 207] width 242 height 298
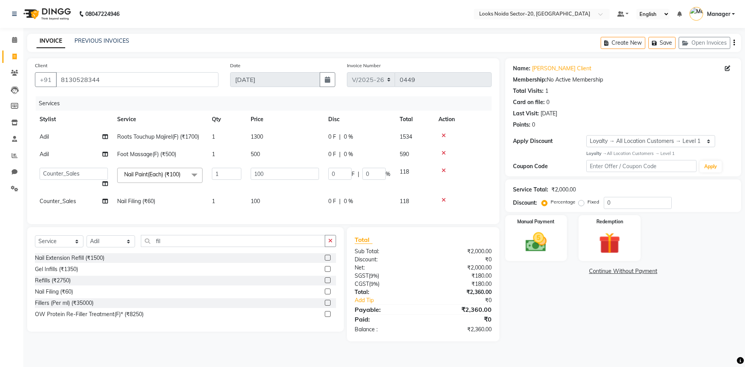
click at [279, 136] on td "1300" at bounding box center [285, 136] width 78 height 17
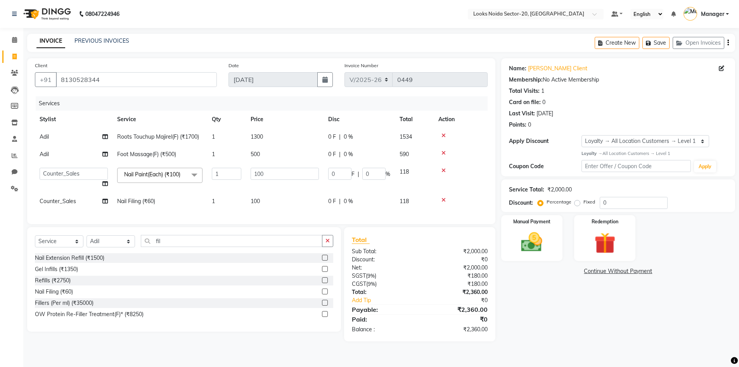
select select "86761"
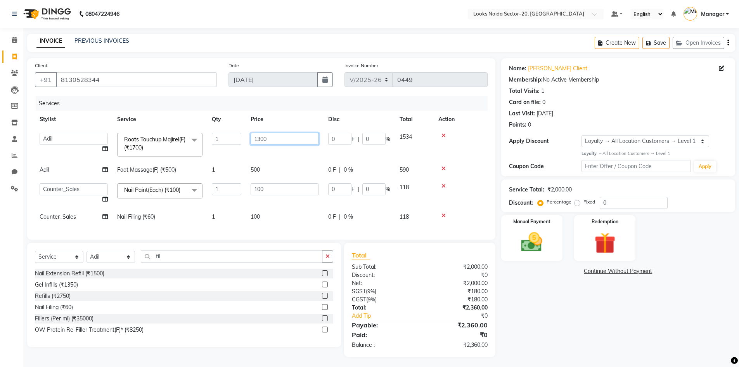
click at [280, 137] on input "1300" at bounding box center [285, 139] width 68 height 12
type input "1"
type input "1300"
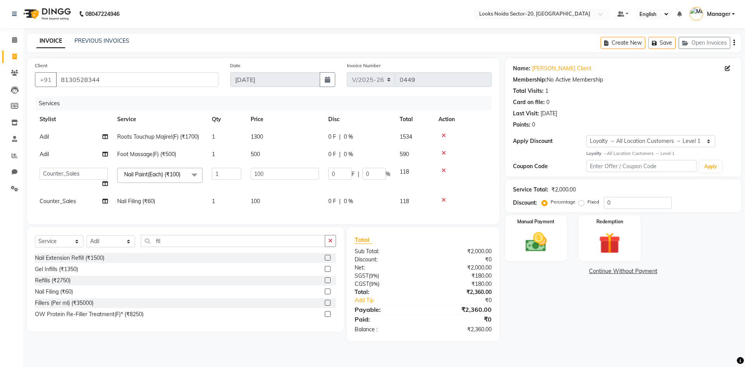
click at [575, 298] on div "Name: Kanchan Client Membership: No Active Membership Total Visits: 1 Card on f…" at bounding box center [626, 199] width 242 height 283
click at [543, 336] on div "Name: Kanchan Client Membership: No Active Membership Total Visits: 1 Card on f…" at bounding box center [626, 199] width 242 height 283
click at [549, 320] on div "Name: Kanchan Client Membership: No Active Membership Total Visits: 1 Card on f…" at bounding box center [626, 199] width 242 height 283
click at [285, 194] on td "100" at bounding box center [285, 201] width 78 height 17
select select "86742"
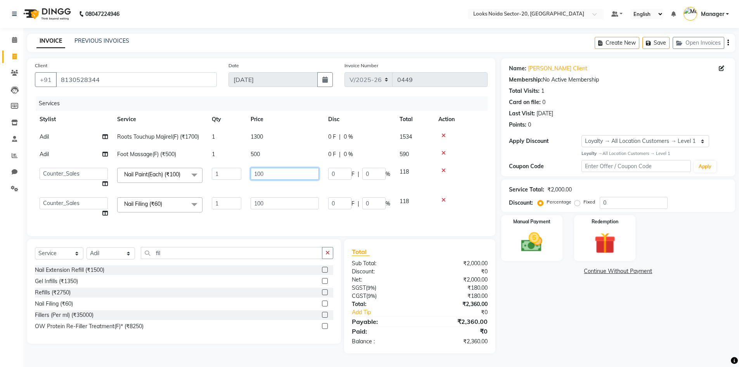
click at [287, 186] on td "100" at bounding box center [285, 177] width 78 height 29
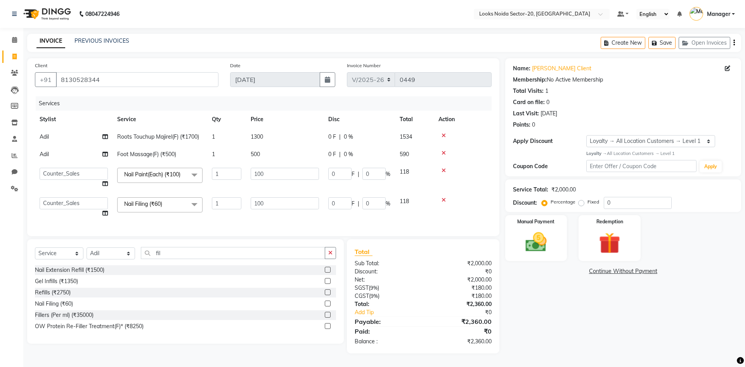
click at [287, 186] on tbody "Adil Roots Touchup Majirel(F) (₹1700) 1 1300 0 F | 0 % 1534 Adil Foot Massage(F…" at bounding box center [263, 175] width 457 height 94
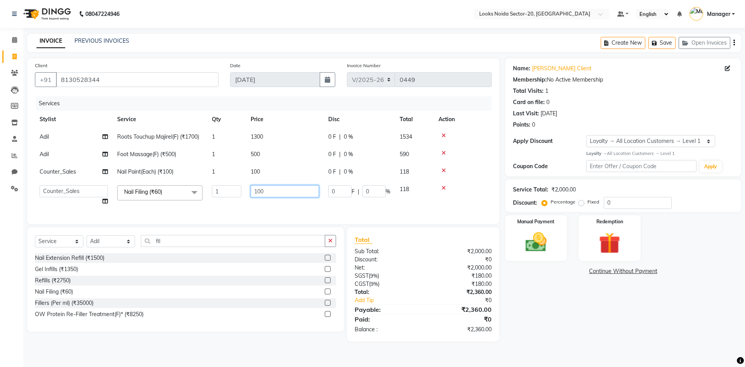
click at [295, 197] on input "100" at bounding box center [285, 191] width 68 height 12
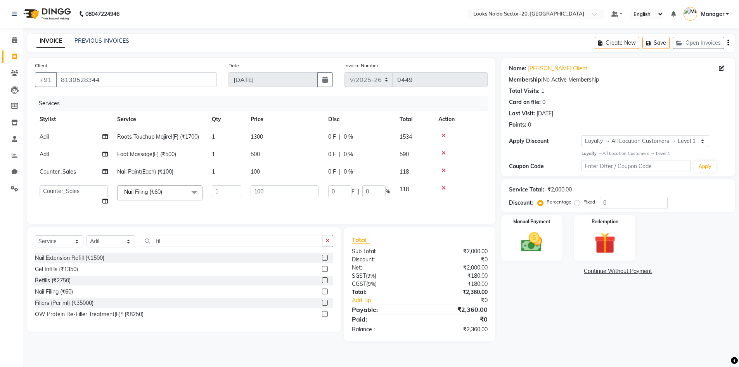
click at [298, 208] on tr "Aarti Sharma Adil Amit_pdct Counter_Sales Fardeen Mahfoos Mahi Manager Manish_n…" at bounding box center [261, 194] width 453 height 29
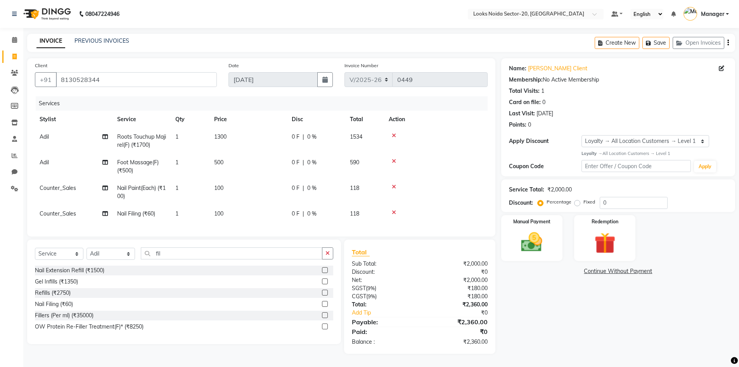
click at [558, 306] on div "Name: Kanchan Client Membership: No Active Membership Total Visits: 1 Card on f…" at bounding box center [621, 205] width 240 height 295
click at [716, 257] on div "Manual Payment Redemption" at bounding box center [619, 238] width 246 height 46
click at [652, 94] on div "Total Visits: 1" at bounding box center [618, 91] width 219 height 8
click at [394, 161] on icon at bounding box center [394, 160] width 4 height 5
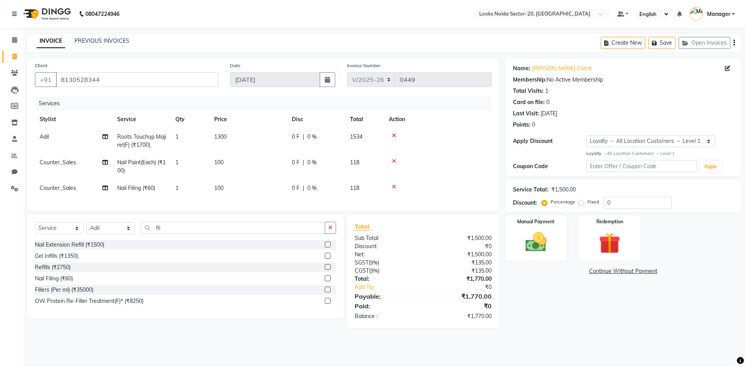
click at [394, 158] on icon at bounding box center [394, 160] width 4 height 5
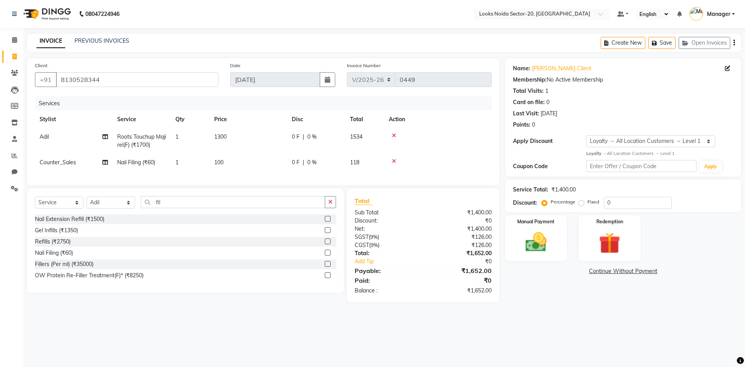
click at [392, 160] on icon at bounding box center [394, 160] width 4 height 5
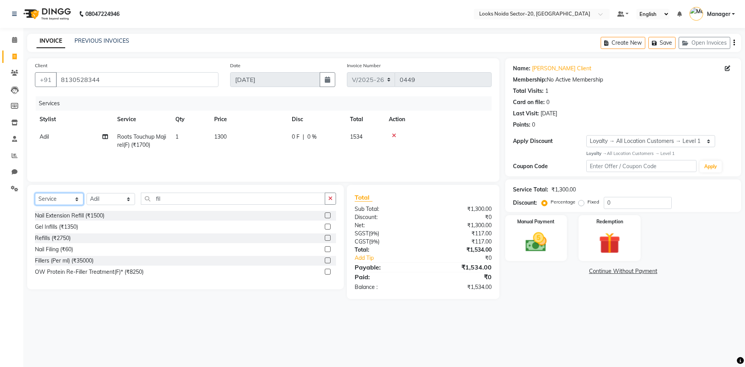
click at [71, 197] on select "Select Service Product Membership Package Voucher Prepaid Gift Card" at bounding box center [59, 199] width 49 height 12
select select "P"
click at [35, 193] on select "Select Service Product Membership Package Voucher Prepaid Gift Card" at bounding box center [59, 199] width 49 height 12
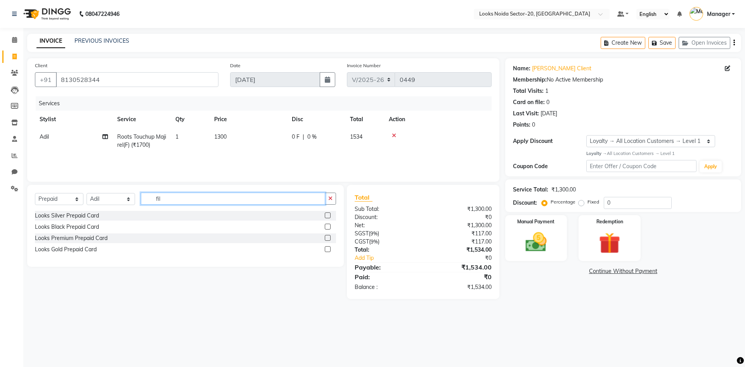
click at [182, 201] on input "fil" at bounding box center [233, 199] width 184 height 12
click at [327, 200] on button "button" at bounding box center [330, 199] width 11 height 12
click at [247, 206] on div "Select Service Product Membership Package Voucher Prepaid Gift Card Select Styl…" at bounding box center [185, 202] width 301 height 18
drag, startPoint x: 210, startPoint y: 201, endPoint x: 239, endPoint y: 143, distance: 64.1
click at [210, 200] on input "text" at bounding box center [238, 199] width 195 height 12
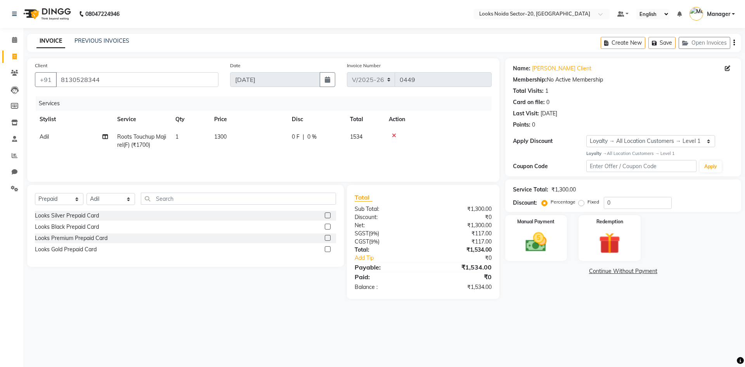
click at [393, 134] on icon at bounding box center [394, 135] width 4 height 5
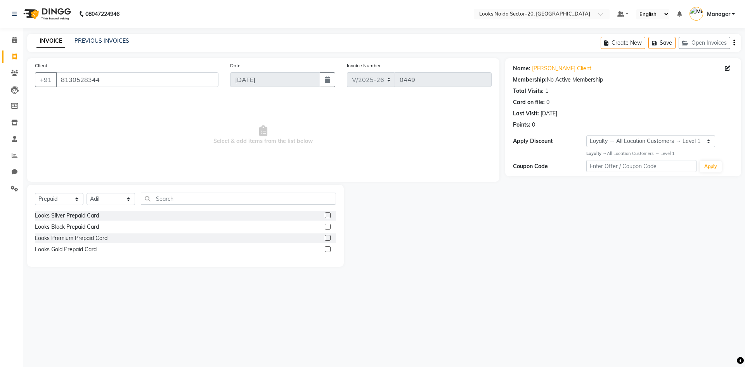
click at [328, 226] on label at bounding box center [328, 227] width 6 height 6
click at [328, 226] on input "checkbox" at bounding box center [327, 226] width 5 height 5
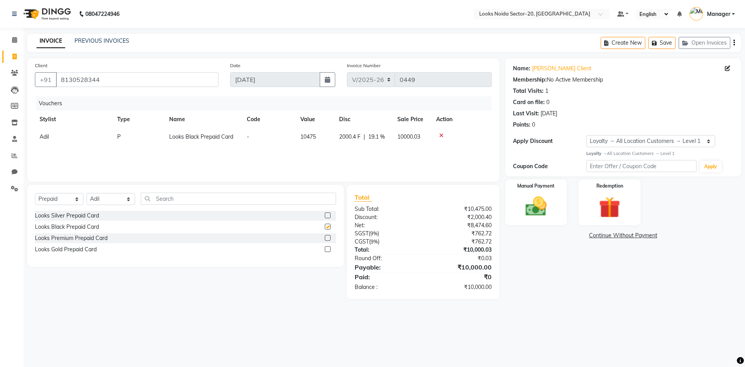
checkbox input "false"
click at [259, 202] on input "text" at bounding box center [238, 199] width 195 height 12
click at [248, 200] on input "text" at bounding box center [238, 199] width 195 height 12
click at [567, 312] on div "08047224946 Select Location × Looks Noida Sector-20, Noida Default Panel My Pan…" at bounding box center [372, 183] width 745 height 367
click at [532, 213] on img at bounding box center [536, 207] width 36 height 26
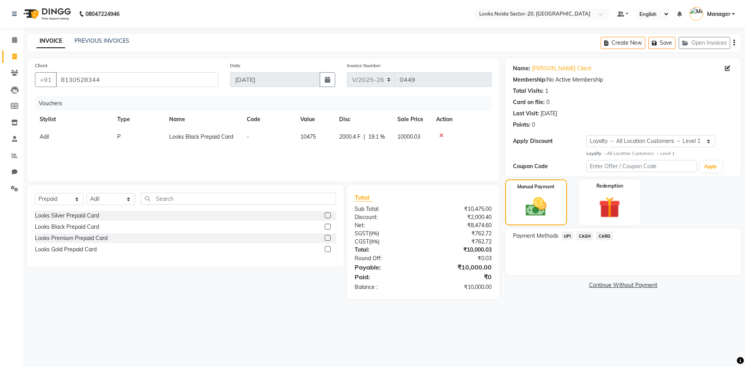
click at [568, 234] on span "UPI" at bounding box center [568, 235] width 12 height 9
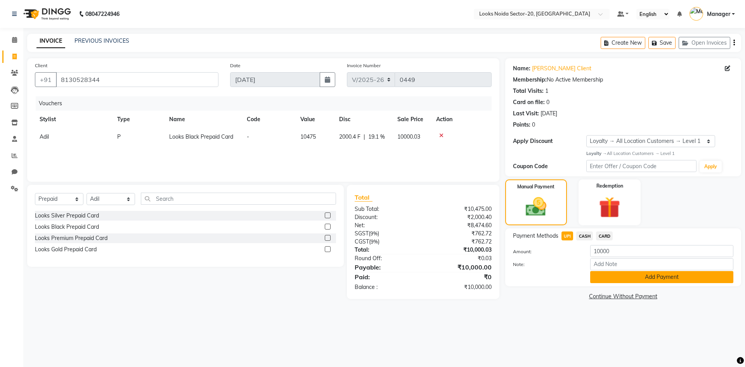
click at [609, 278] on button "Add Payment" at bounding box center [661, 277] width 143 height 12
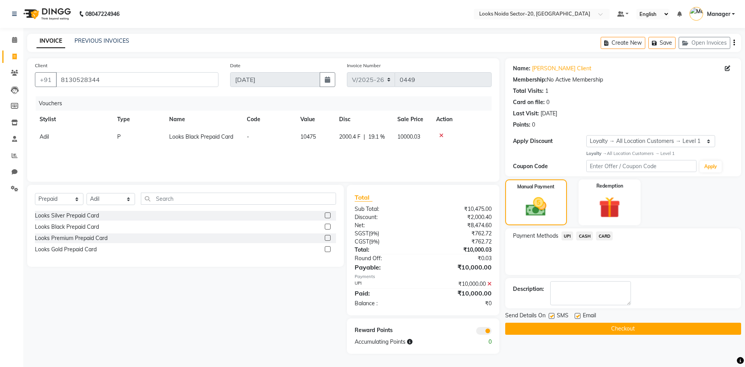
click at [483, 326] on div at bounding box center [460, 330] width 74 height 9
click at [481, 330] on span at bounding box center [484, 331] width 16 height 8
click at [492, 332] on input "checkbox" at bounding box center [492, 332] width 0 height 0
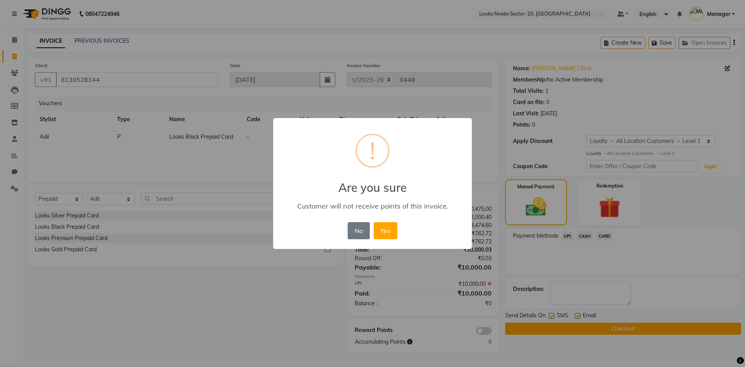
drag, startPoint x: 394, startPoint y: 236, endPoint x: 405, endPoint y: 243, distance: 12.5
click at [395, 238] on button "Yes" at bounding box center [386, 230] width 24 height 17
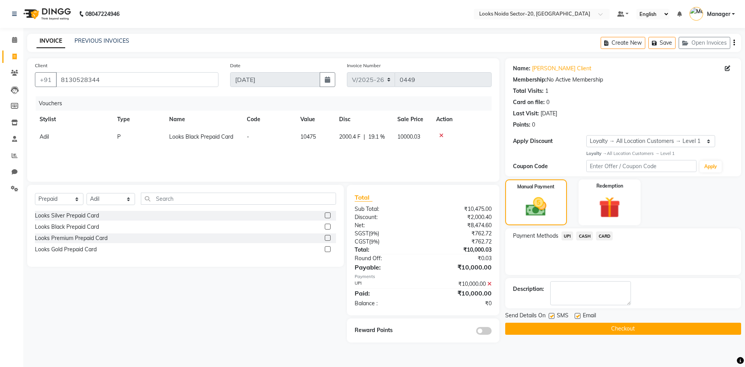
click at [442, 134] on icon at bounding box center [441, 135] width 4 height 5
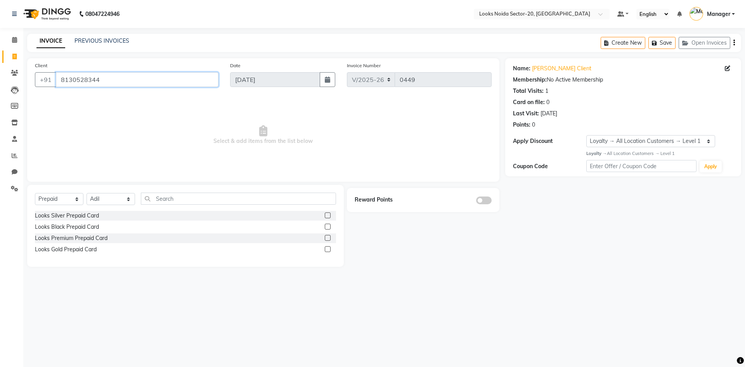
click at [170, 83] on input "8130528344" at bounding box center [137, 79] width 163 height 15
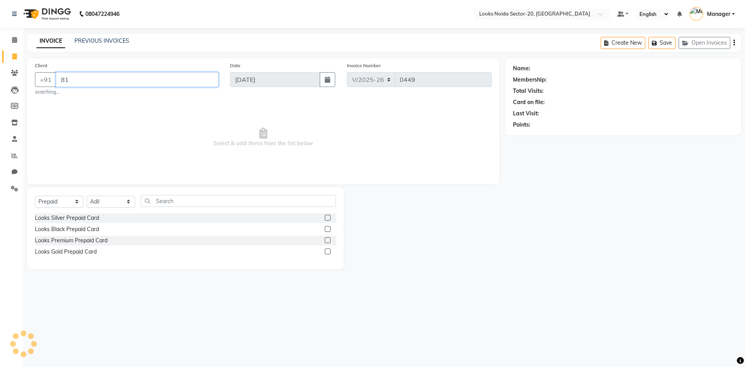
type input "8"
drag, startPoint x: 90, startPoint y: 84, endPoint x: 127, endPoint y: 78, distance: 37.0
click at [90, 84] on input "Client" at bounding box center [137, 79] width 163 height 15
type input "9"
click at [91, 82] on input "81305828344" at bounding box center [117, 79] width 123 height 15
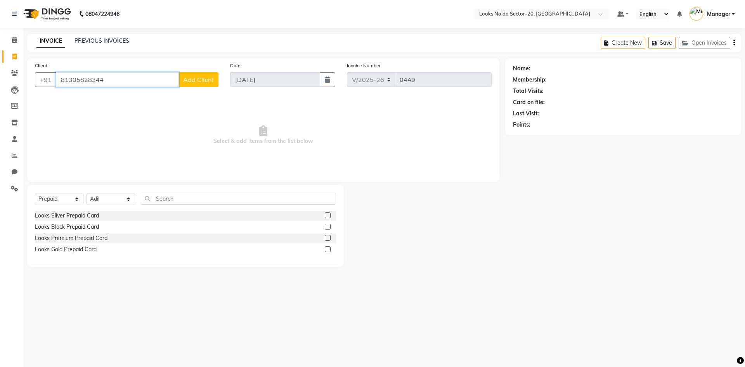
click at [81, 80] on input "81305828344" at bounding box center [117, 79] width 123 height 15
click at [86, 79] on input "81305828344" at bounding box center [117, 79] width 123 height 15
click at [85, 81] on input "81305828344" at bounding box center [117, 79] width 123 height 15
type input "8130528344"
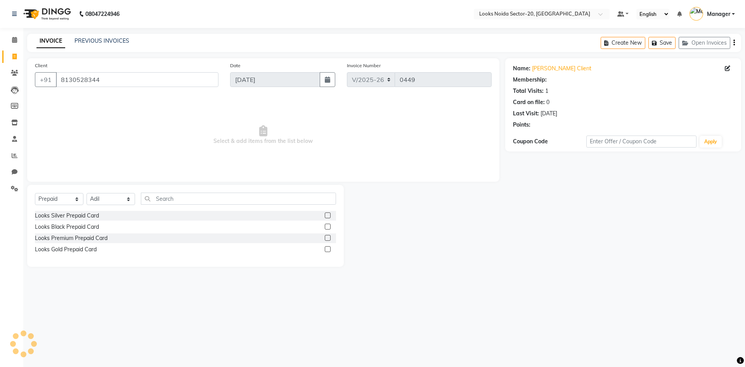
select select "1: Object"
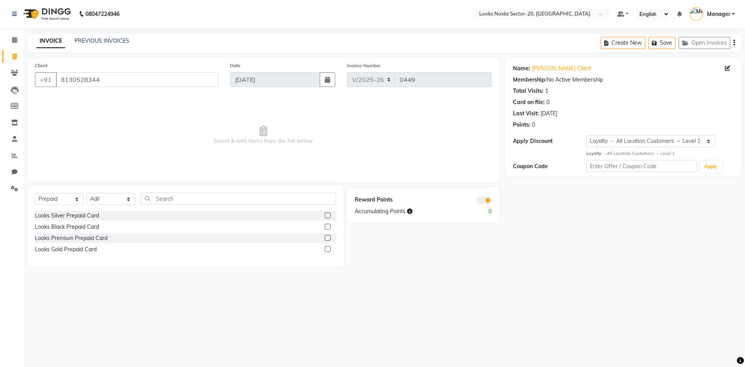
click at [330, 225] on label at bounding box center [328, 227] width 6 height 6
click at [330, 225] on input "checkbox" at bounding box center [327, 226] width 5 height 5
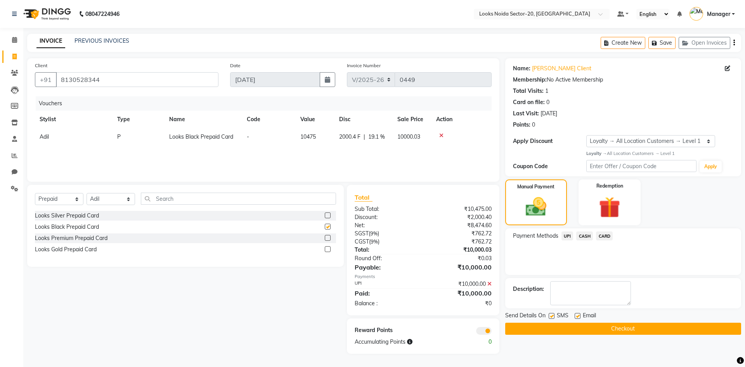
checkbox input "false"
drag, startPoint x: 588, startPoint y: 332, endPoint x: 550, endPoint y: 249, distance: 91.5
click at [558, 261] on div "Name: Kanchan Client Membership: No Active Membership Total Visits: 1 Card on f…" at bounding box center [626, 205] width 242 height 295
click at [568, 238] on span "UPI" at bounding box center [568, 235] width 12 height 9
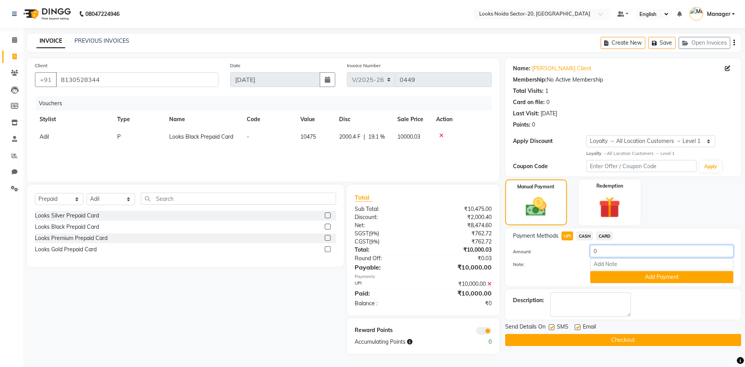
click at [621, 252] on input "0" at bounding box center [661, 251] width 143 height 12
click at [491, 285] on icon at bounding box center [489, 283] width 4 height 5
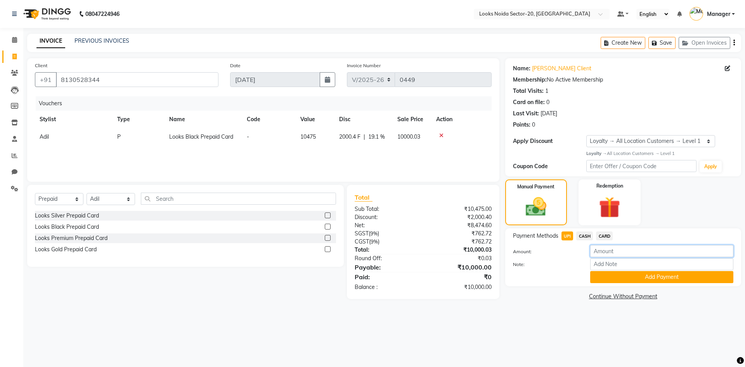
click at [631, 250] on input "number" at bounding box center [661, 251] width 143 height 12
type input "10000"
click at [668, 279] on button "Add Payment" at bounding box center [661, 277] width 143 height 12
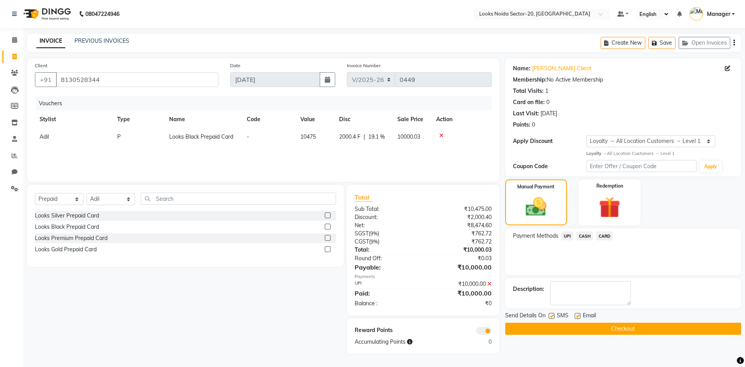
click at [484, 335] on div "Reward Points Accumulating Points 0" at bounding box center [423, 335] width 153 height 35
click at [482, 331] on span at bounding box center [484, 331] width 16 height 8
click at [492, 332] on input "checkbox" at bounding box center [492, 332] width 0 height 0
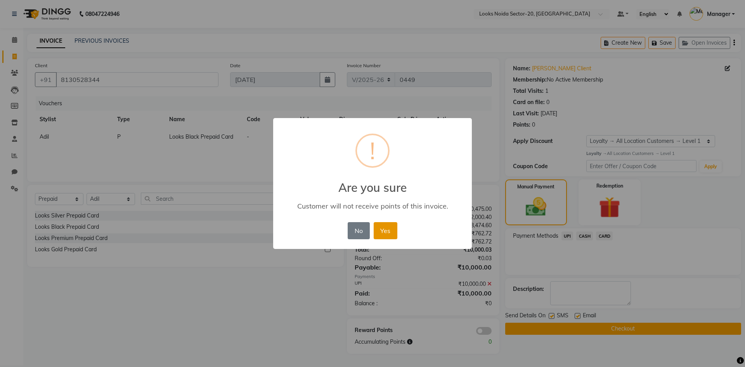
click at [385, 232] on button "Yes" at bounding box center [386, 230] width 24 height 17
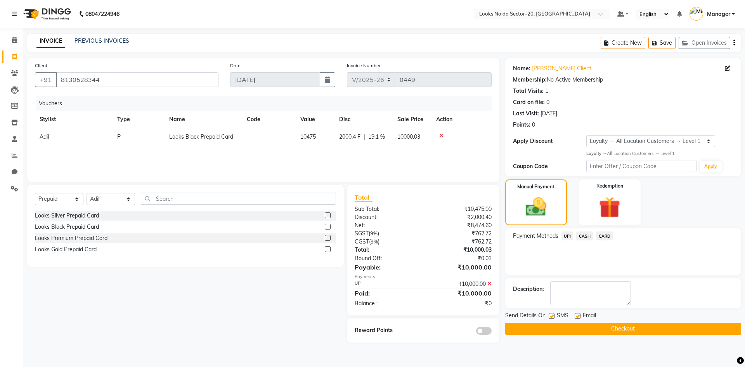
click at [598, 328] on button "Checkout" at bounding box center [623, 329] width 236 height 12
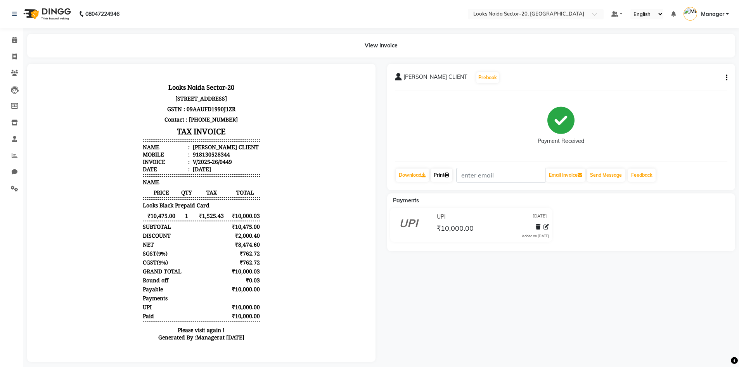
drag, startPoint x: 32, startPoint y: 44, endPoint x: 444, endPoint y: 175, distance: 432.9
click at [444, 175] on link "Print" at bounding box center [442, 174] width 22 height 13
click at [587, 90] on div "KANCHAN CLIENT Prebook Payment Received Download Print Email Invoice Send Messa…" at bounding box center [561, 127] width 349 height 127
drag, startPoint x: 237, startPoint y: 150, endPoint x: 225, endPoint y: 154, distance: 13.0
click at [225, 154] on ul "Name : KANCHAN CLIENT Mobile : 918130528344 Invoice : V/2025-26/0449 Date : 04/…" at bounding box center [201, 157] width 117 height 29
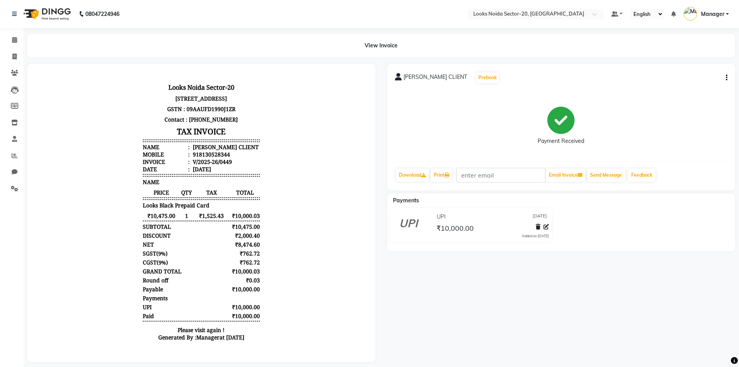
click at [237, 154] on li "Mobile : 918130528344" at bounding box center [201, 154] width 117 height 7
drag, startPoint x: 232, startPoint y: 154, endPoint x: 193, endPoint y: 155, distance: 38.4
click at [193, 155] on li "Mobile : 918130528344" at bounding box center [201, 154] width 117 height 7
copy div "8130528344"
click at [14, 38] on icon at bounding box center [14, 40] width 5 height 6
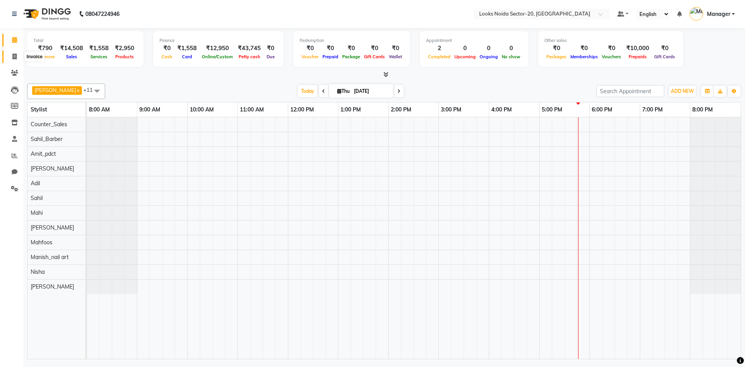
click at [15, 58] on icon at bounding box center [14, 57] width 4 height 6
select select "service"
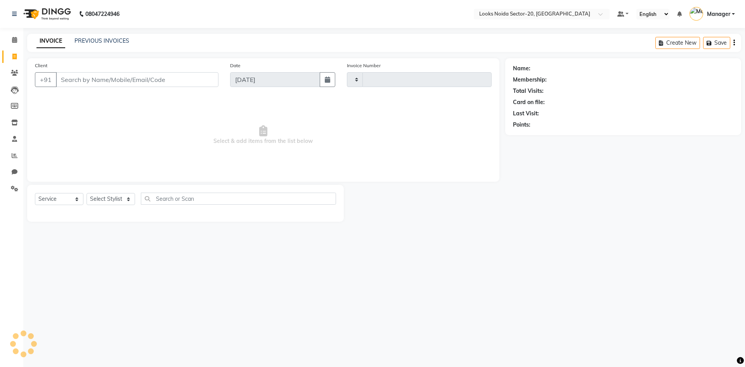
type input "0450"
select select "8646"
click at [110, 79] on input "Client" at bounding box center [137, 79] width 163 height 15
type input "8130528344"
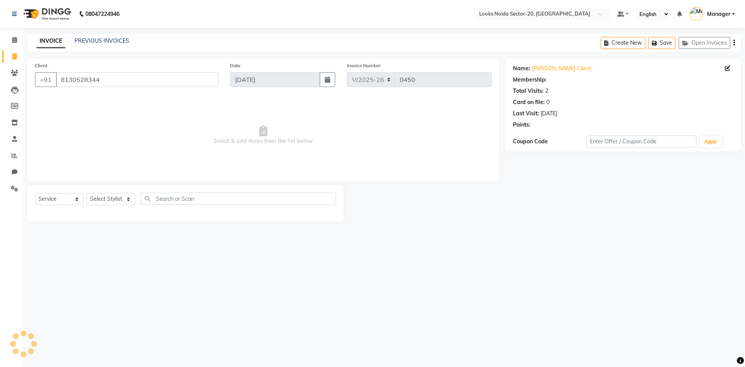
select select "1: Object"
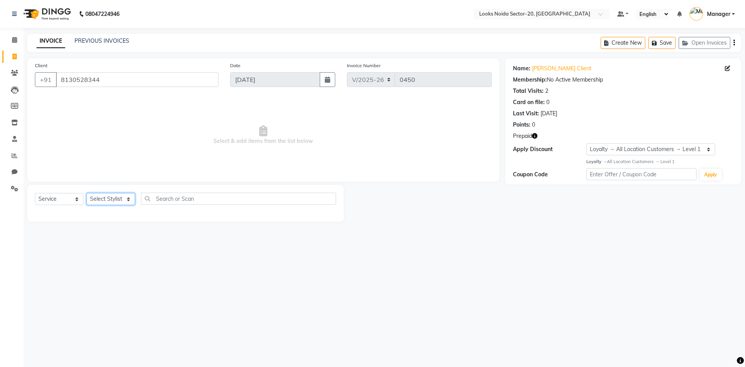
click at [110, 201] on select "Select Stylist Aarti Sharma Adil Amit_pdct Counter_Sales Fardeen Mahfoos Mahi M…" at bounding box center [111, 199] width 49 height 12
select select "86761"
click at [87, 193] on select "Select Stylist Aarti Sharma Adil Amit_pdct Counter_Sales Fardeen Mahfoos Mahi M…" at bounding box center [111, 199] width 49 height 12
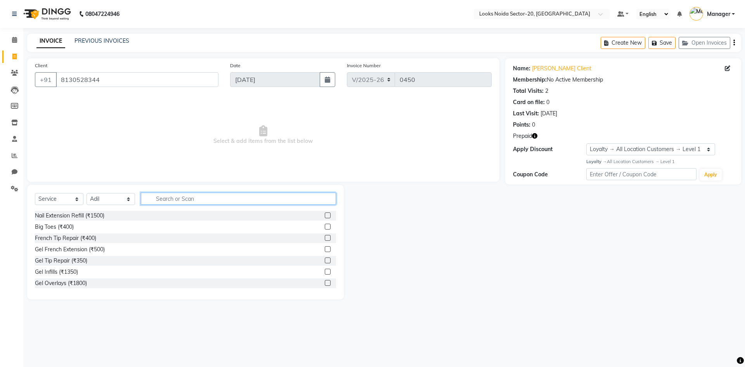
click at [171, 202] on input "text" at bounding box center [238, 199] width 195 height 12
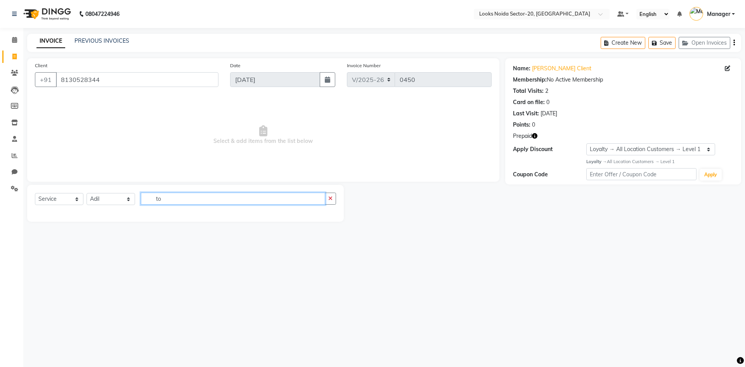
type input "t"
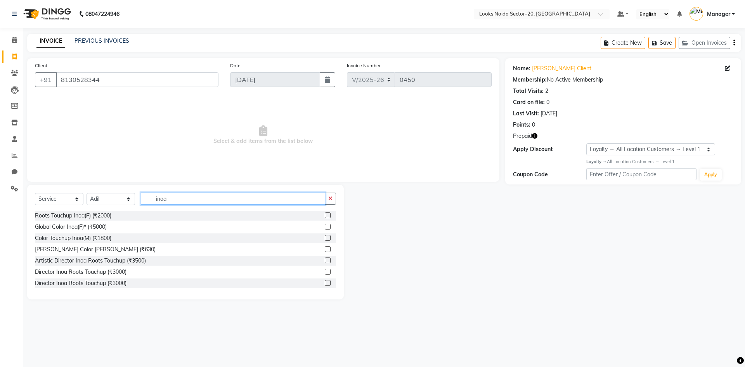
type input "inoa"
drag, startPoint x: 321, startPoint y: 216, endPoint x: 326, endPoint y: 209, distance: 8.9
click at [325, 213] on label at bounding box center [328, 215] width 6 height 6
click at [325, 213] on input "checkbox" at bounding box center [327, 215] width 5 height 5
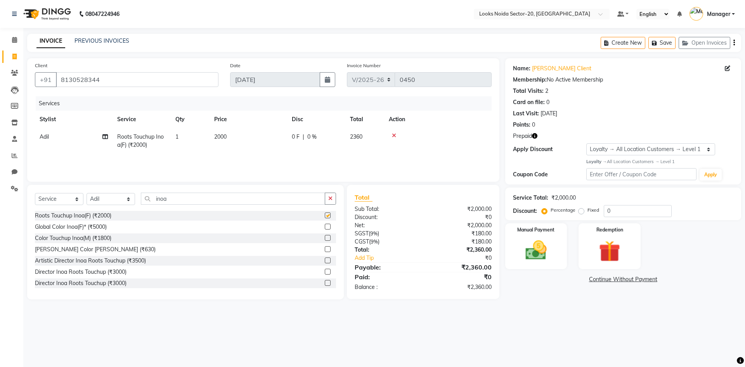
checkbox input "false"
click at [313, 205] on div "Select Service Product Membership Package Voucher Prepaid Gift Card Select Styl…" at bounding box center [185, 202] width 301 height 18
click at [310, 195] on input "inoa" at bounding box center [233, 199] width 184 height 12
type input "i"
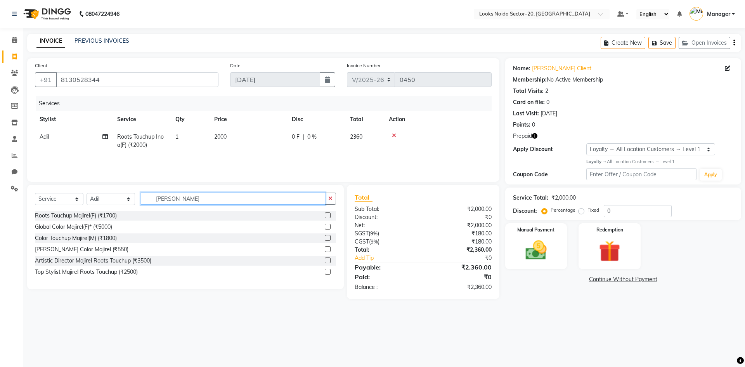
type input "maji"
click at [326, 217] on label at bounding box center [328, 215] width 6 height 6
click at [326, 217] on input "checkbox" at bounding box center [327, 215] width 5 height 5
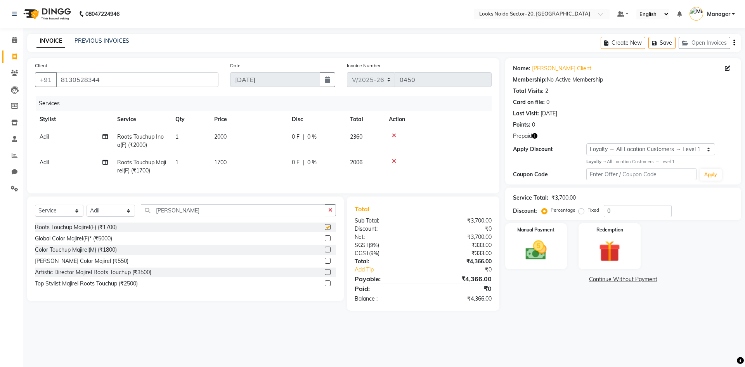
checkbox input "false"
click at [395, 133] on icon at bounding box center [394, 135] width 4 height 5
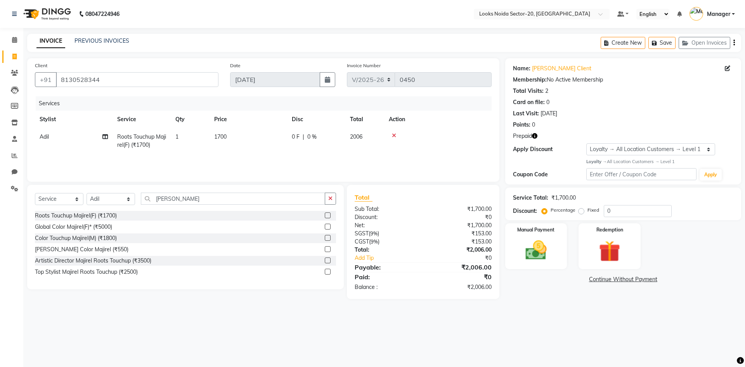
drag, startPoint x: 239, startPoint y: 138, endPoint x: 249, endPoint y: 138, distance: 9.7
click at [240, 138] on td "1700" at bounding box center [249, 141] width 78 height 26
select select "86761"
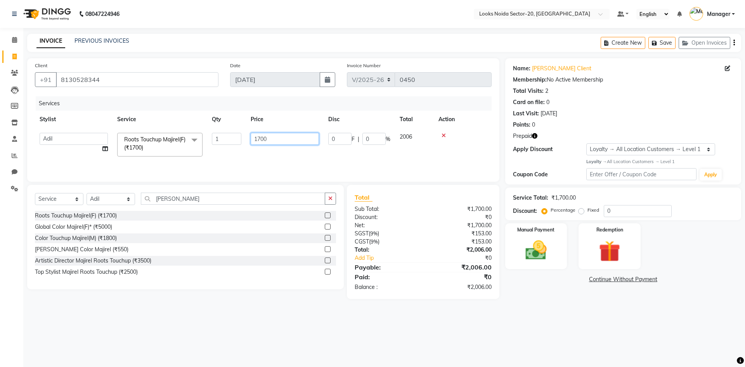
click at [274, 141] on input "1700" at bounding box center [285, 139] width 68 height 12
type input "1300"
click at [632, 114] on div "Last Visit: 04-09-2025" at bounding box center [623, 113] width 220 height 8
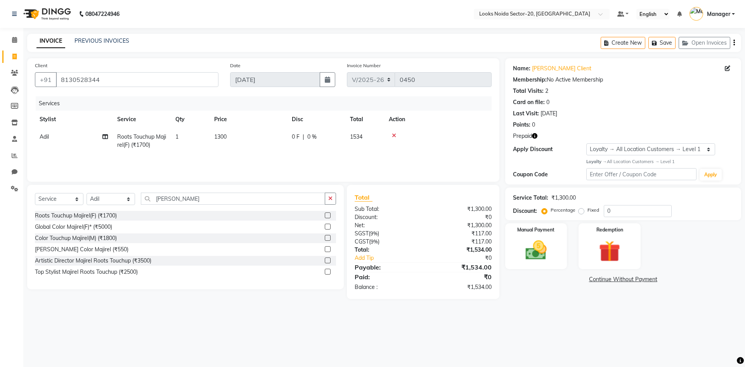
click at [535, 135] on icon "button" at bounding box center [534, 135] width 5 height 5
click at [578, 131] on div "Name: Kanchan Client Membership: No Active Membership Total Visits: 2 Card on f…" at bounding box center [623, 121] width 236 height 126
click at [536, 136] on icon "button" at bounding box center [534, 135] width 5 height 5
click at [571, 131] on div "Name: Kanchan Client Membership: No Active Membership Total Visits: 2 Card on f…" at bounding box center [623, 121] width 236 height 126
click at [543, 238] on img at bounding box center [536, 251] width 36 height 26
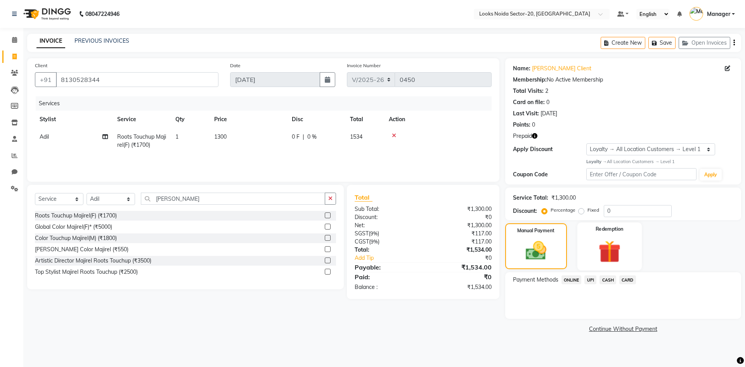
click at [605, 241] on img at bounding box center [610, 252] width 36 height 28
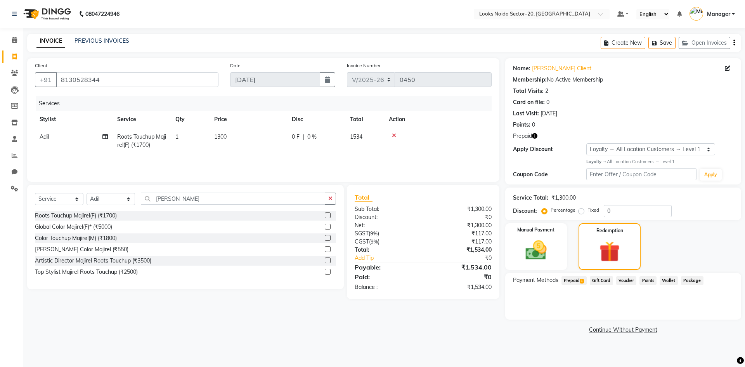
click at [576, 279] on span "Prepaid 1" at bounding box center [574, 280] width 25 height 9
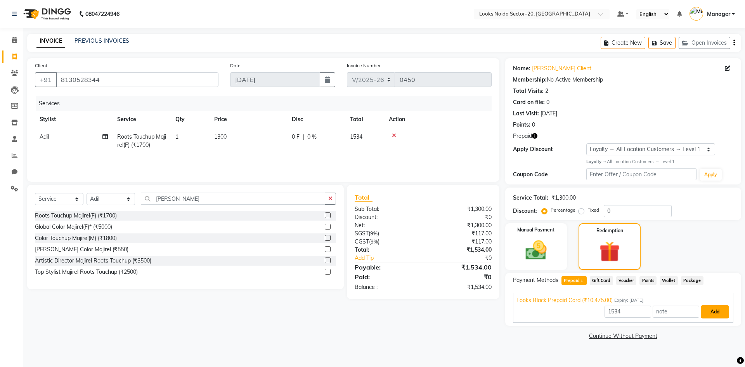
click at [718, 311] on button "Add" at bounding box center [715, 311] width 28 height 13
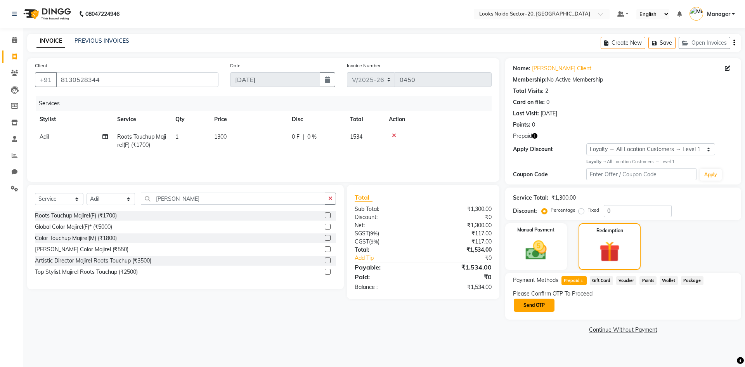
click at [529, 304] on button "Send OTP" at bounding box center [534, 304] width 41 height 13
click at [551, 307] on input "text" at bounding box center [552, 305] width 78 height 12
type input "7847"
click at [610, 302] on button "Confirm OTP" at bounding box center [615, 304] width 47 height 13
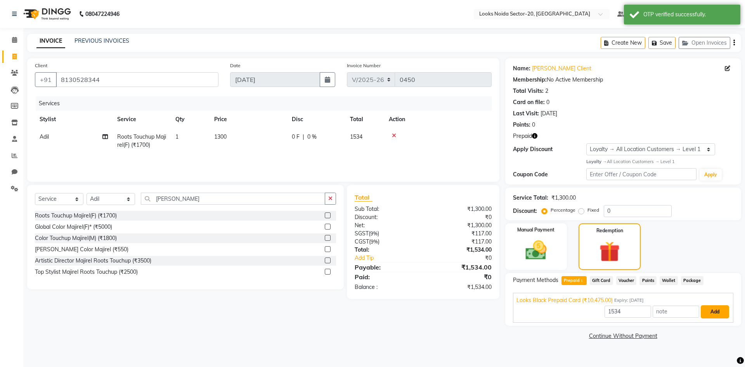
click at [715, 310] on button "Add" at bounding box center [715, 311] width 28 height 13
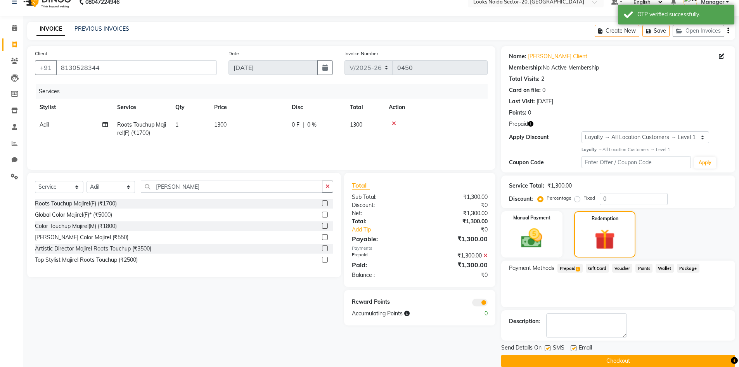
scroll to position [24, 0]
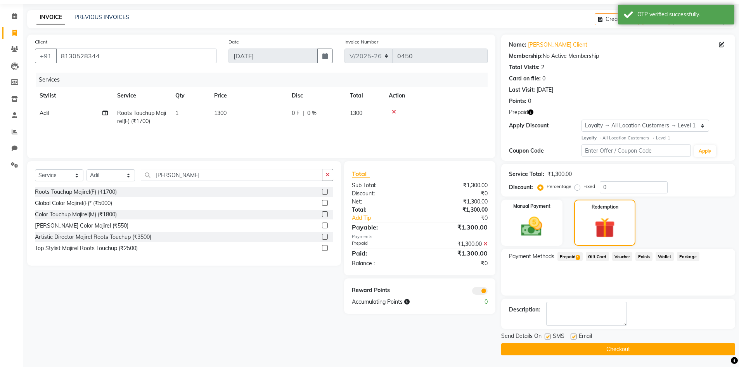
click at [668, 343] on button "Checkout" at bounding box center [618, 349] width 234 height 12
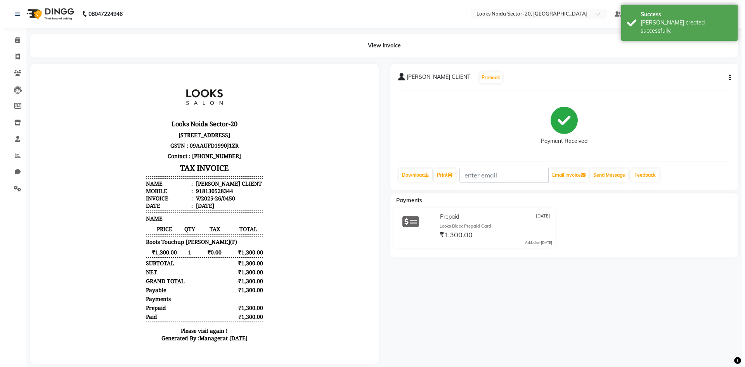
scroll to position [6, 0]
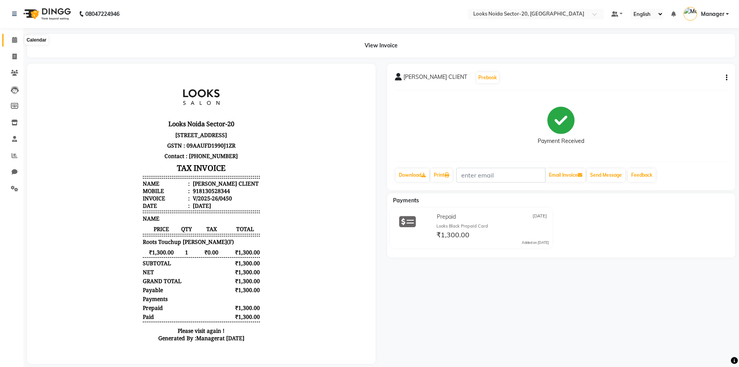
click at [17, 42] on span at bounding box center [15, 40] width 14 height 9
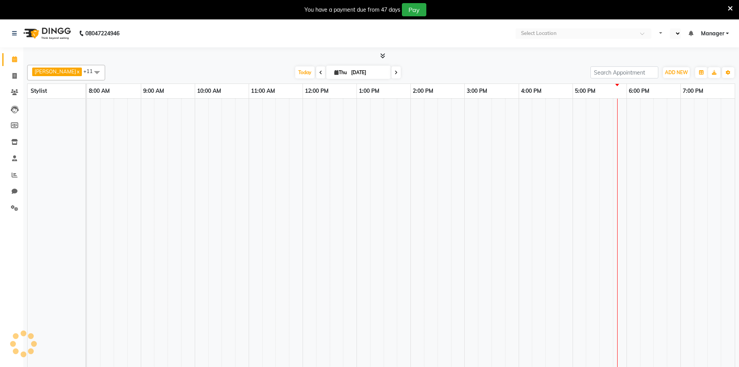
select select "en"
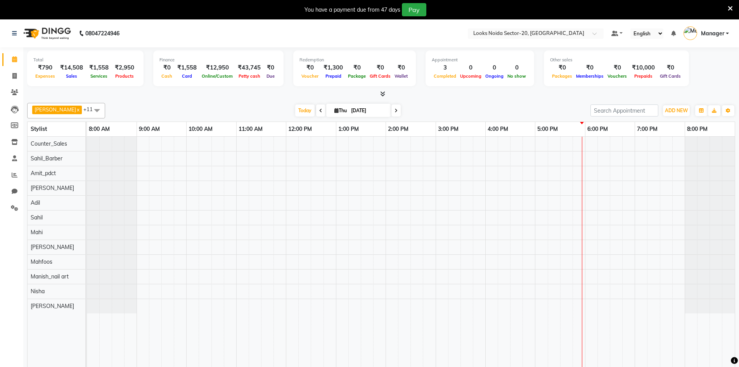
click at [731, 8] on icon at bounding box center [730, 8] width 5 height 7
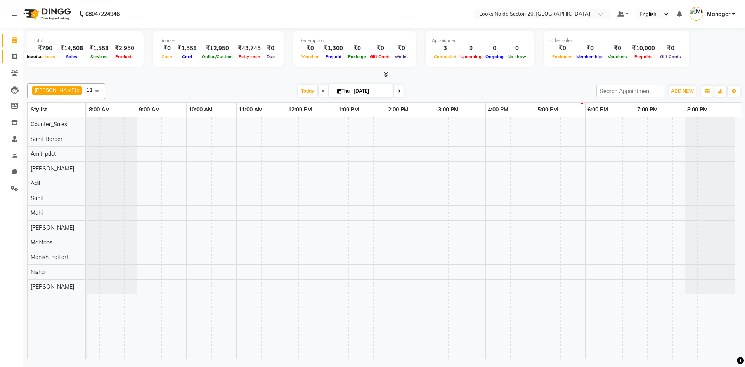
click at [12, 56] on span at bounding box center [15, 56] width 14 height 9
select select "service"
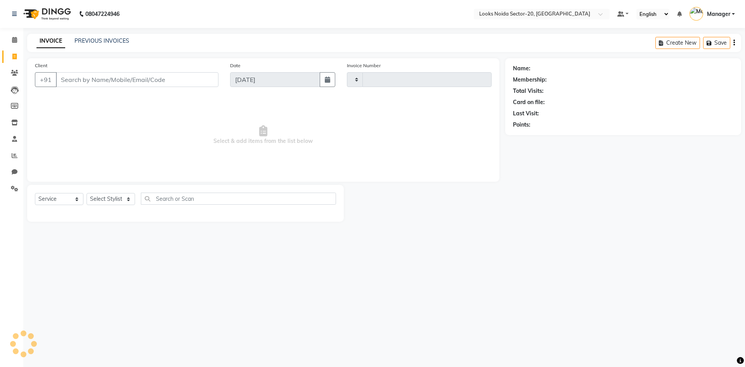
type input "0451"
select select "8646"
click at [112, 42] on link "PREVIOUS INVOICES" at bounding box center [102, 40] width 55 height 7
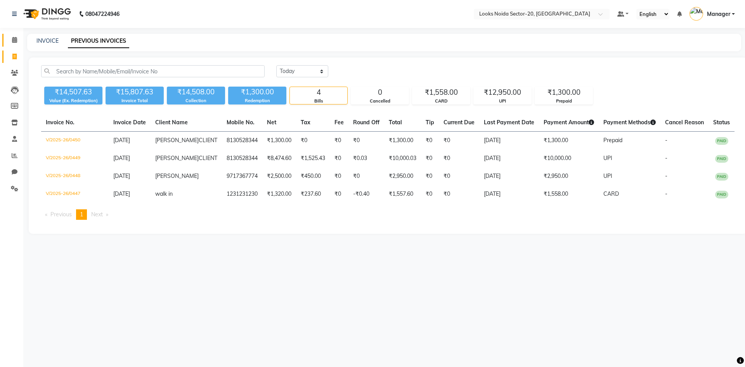
click at [16, 34] on link "Calendar" at bounding box center [11, 40] width 19 height 13
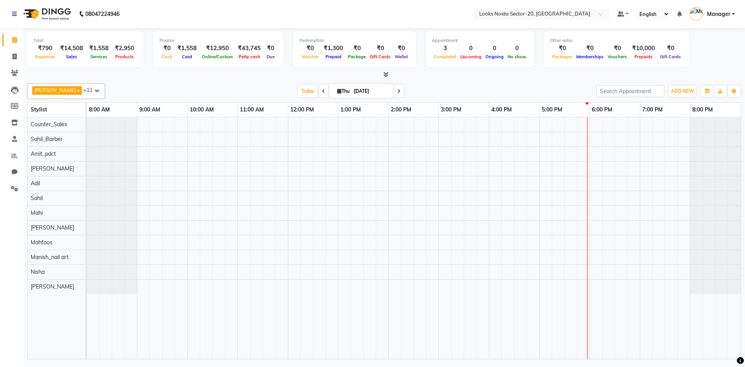
drag, startPoint x: 378, startPoint y: 4, endPoint x: 382, endPoint y: 6, distance: 4.7
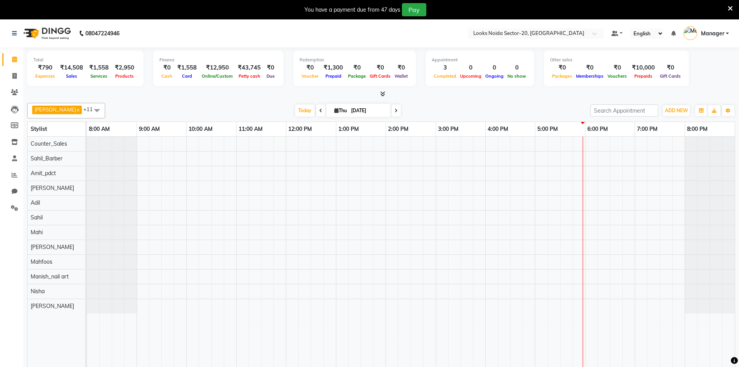
click at [733, 7] on icon at bounding box center [730, 8] width 5 height 7
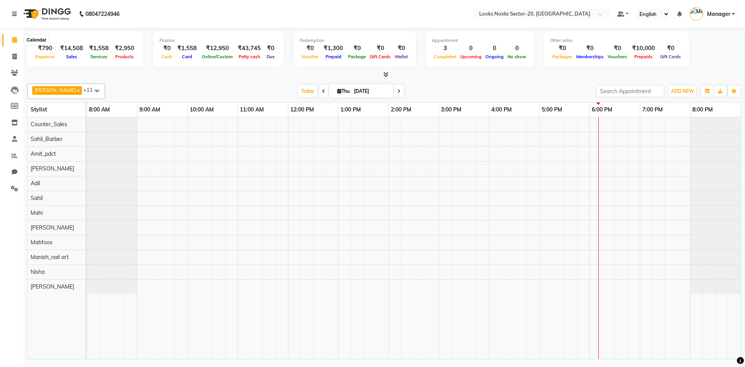
click at [16, 38] on icon at bounding box center [14, 40] width 5 height 6
